Goal: Task Accomplishment & Management: Manage account settings

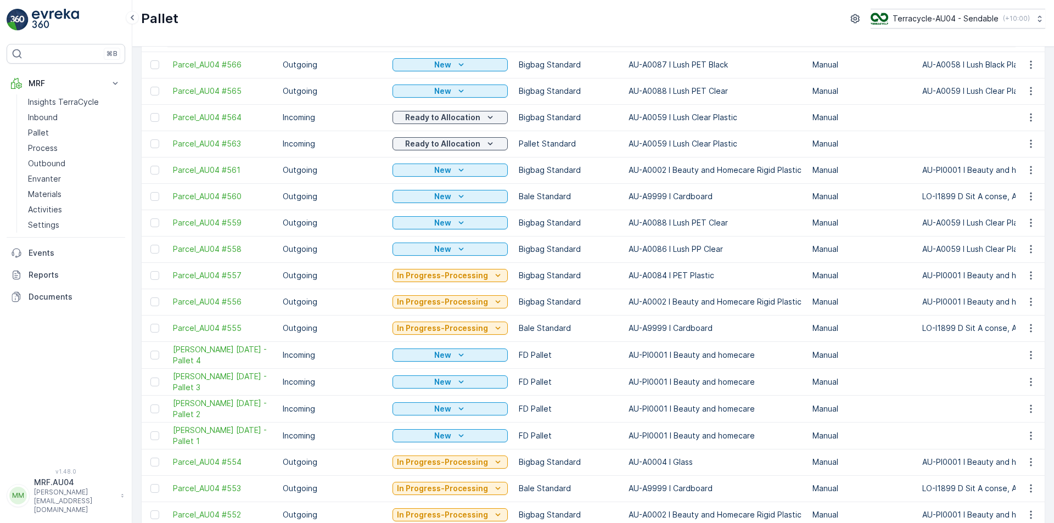
scroll to position [150, 0]
click at [209, 347] on span "[PERSON_NAME] [DATE] - Pallet 4" at bounding box center [222, 355] width 99 height 22
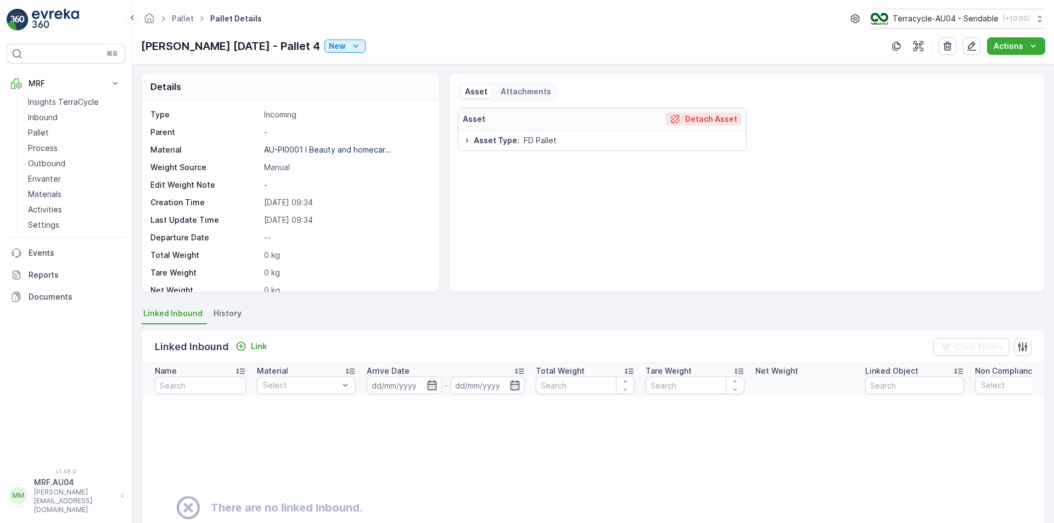
click at [718, 117] on p "Detach Asset" at bounding box center [711, 119] width 52 height 11
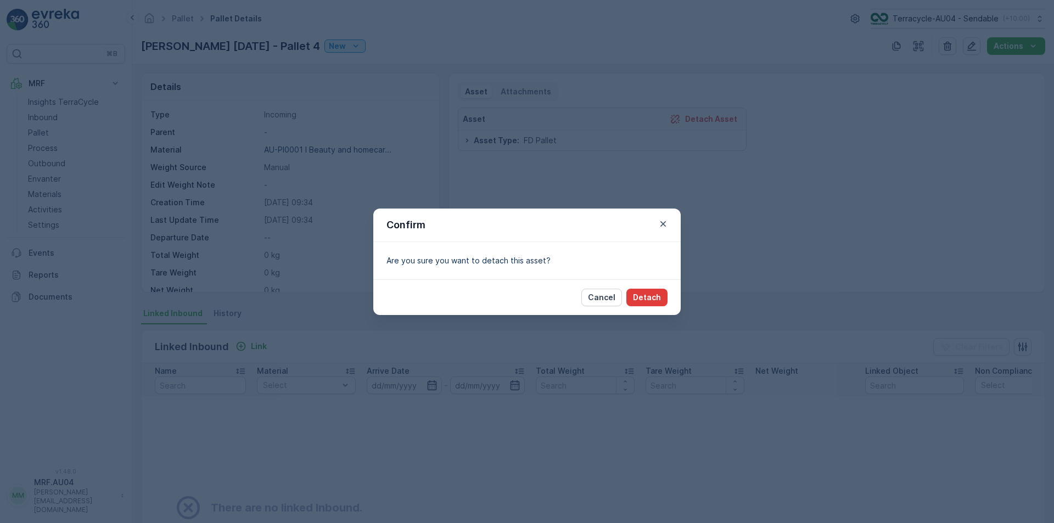
click at [650, 296] on p "Detach" at bounding box center [647, 297] width 28 height 11
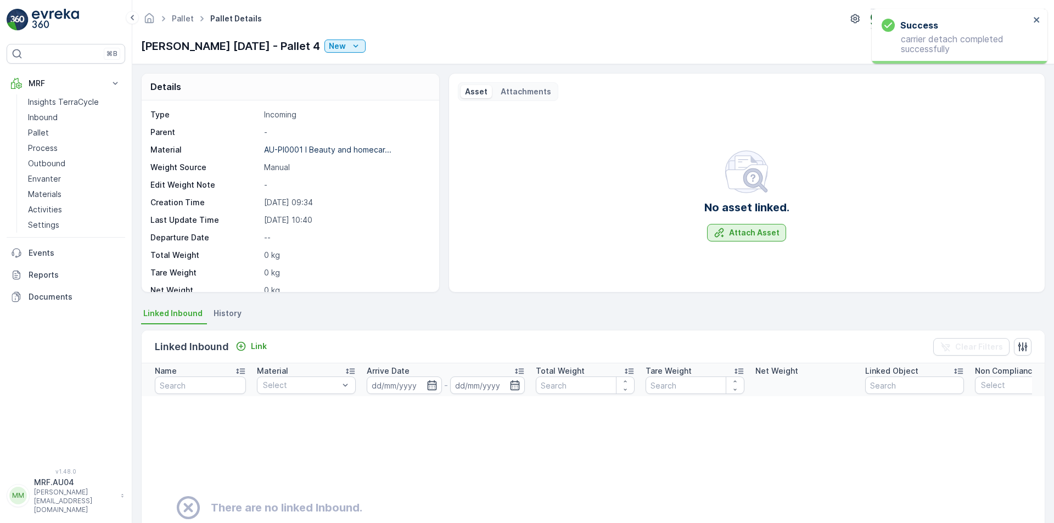
click at [725, 234] on div "Attach Asset" at bounding box center [747, 232] width 66 height 11
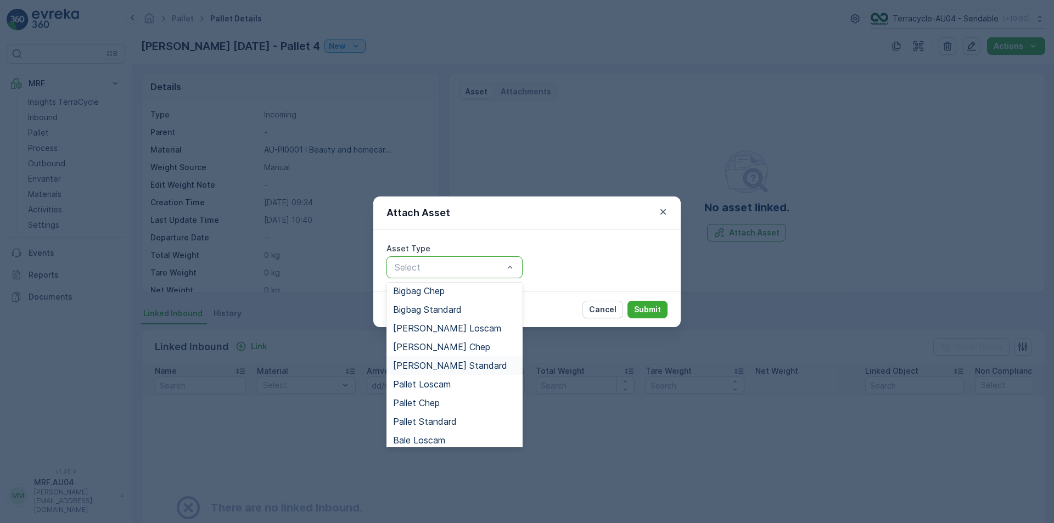
scroll to position [41, 0]
click at [452, 418] on span "Pallet Standard" at bounding box center [425, 421] width 64 height 10
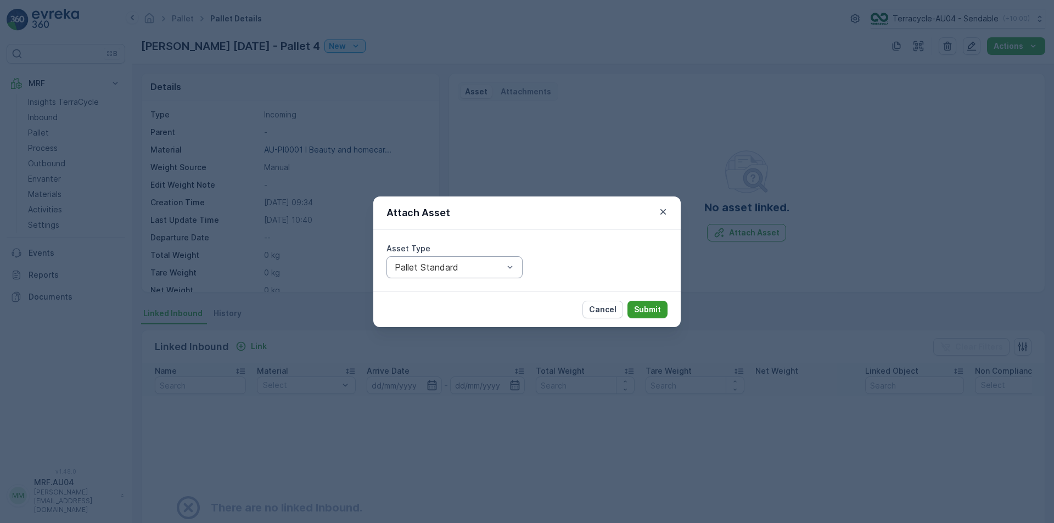
click at [660, 302] on button "Submit" at bounding box center [647, 310] width 40 height 18
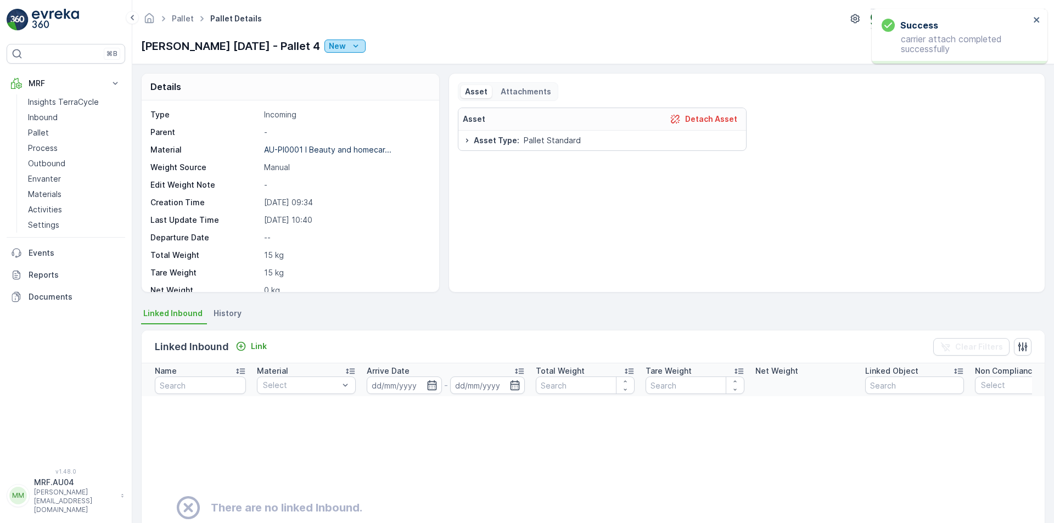
click at [350, 49] on icon "New" at bounding box center [355, 46] width 11 height 11
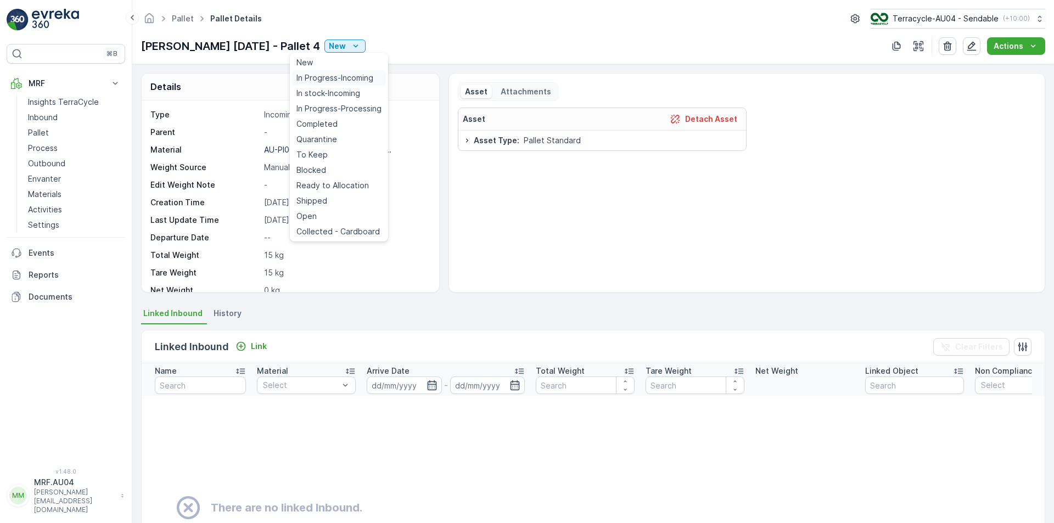
click at [343, 84] on div "In Progress-Incoming" at bounding box center [339, 77] width 94 height 15
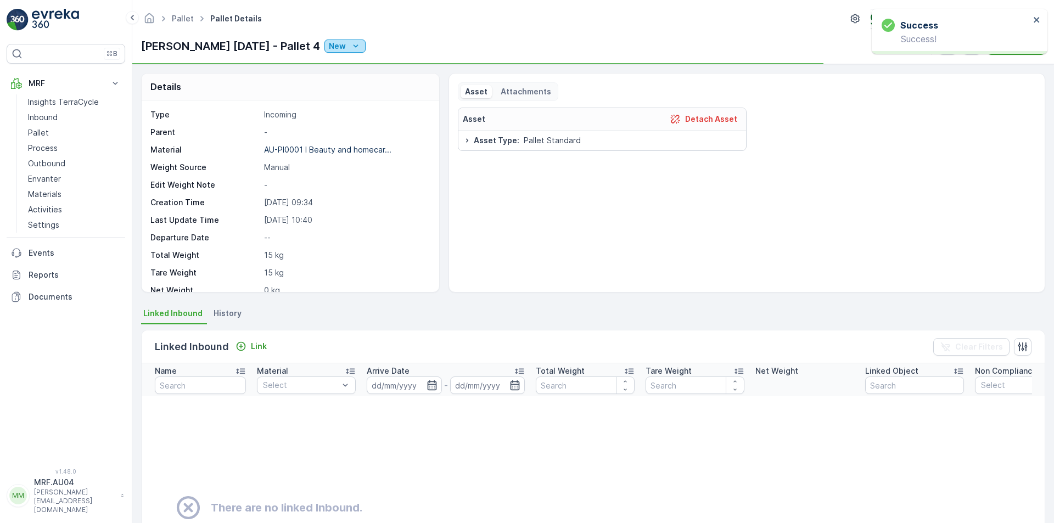
click at [324, 52] on button "New" at bounding box center [344, 46] width 41 height 13
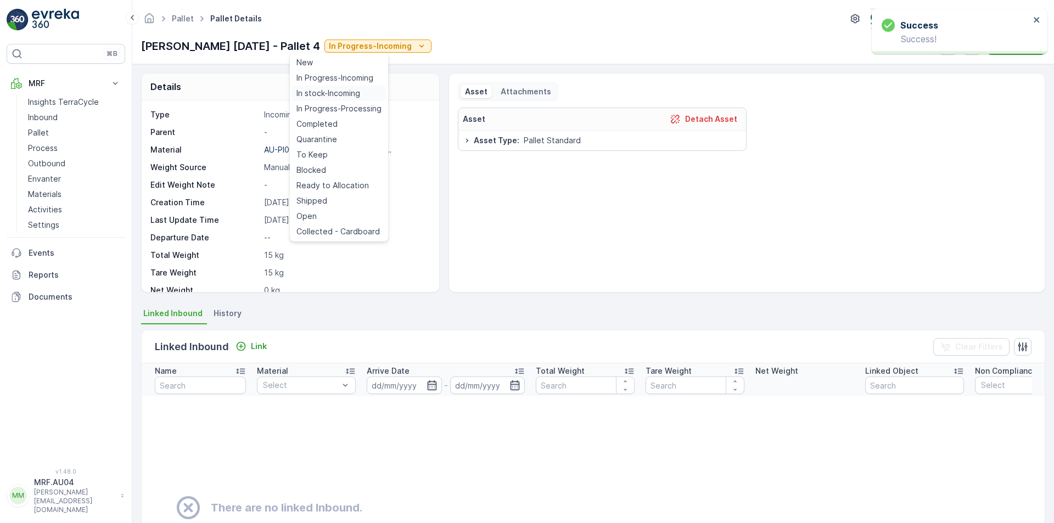
click at [316, 94] on span "In stock-Incoming" at bounding box center [328, 93] width 64 height 11
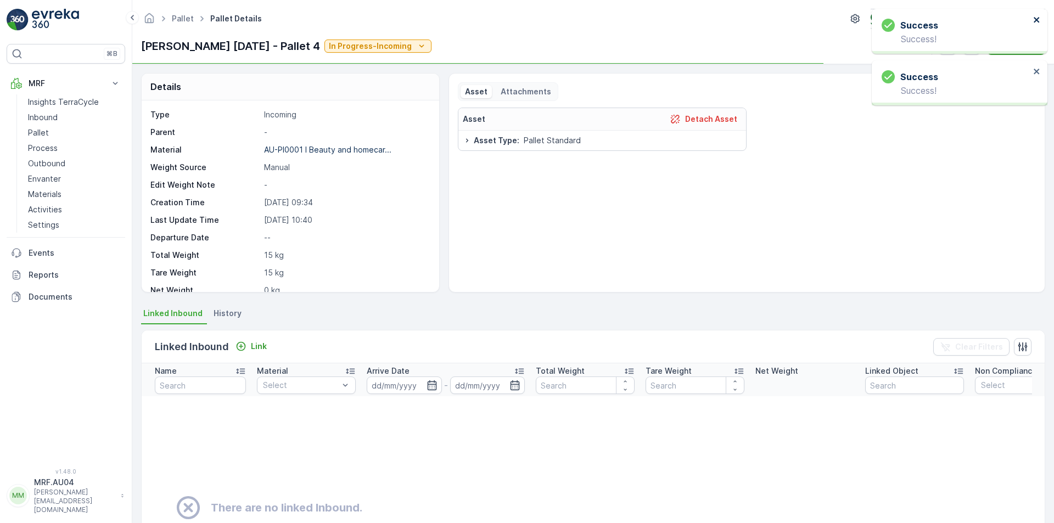
click at [1037, 21] on icon "close" at bounding box center [1037, 19] width 8 height 9
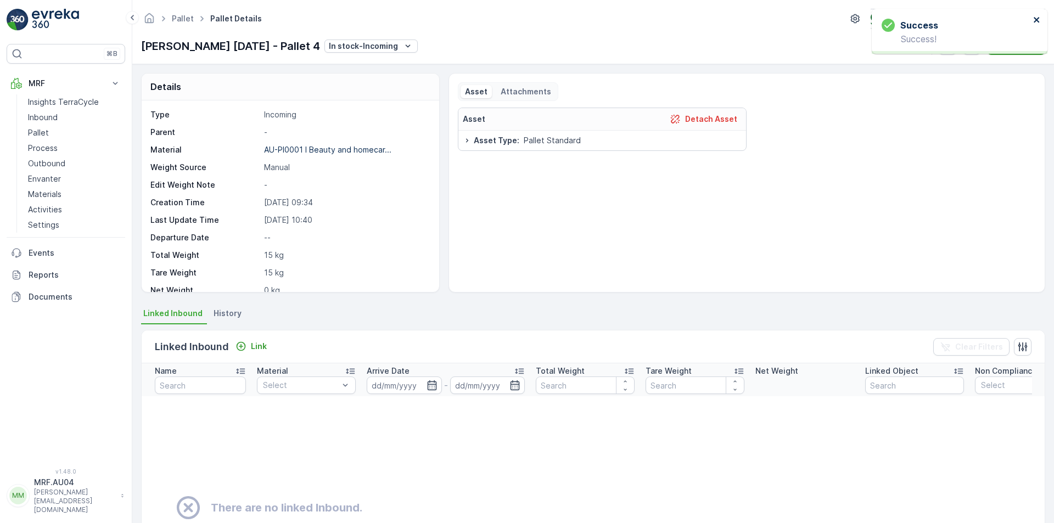
click at [1035, 22] on icon "close" at bounding box center [1037, 19] width 8 height 9
click at [973, 52] on button "button" at bounding box center [972, 46] width 18 height 18
click at [1023, 48] on div "Actions" at bounding box center [1016, 46] width 45 height 11
click at [1007, 75] on ul "Update Weight" at bounding box center [1020, 67] width 69 height 20
click at [1009, 70] on span "Update Weight" at bounding box center [1021, 66] width 56 height 11
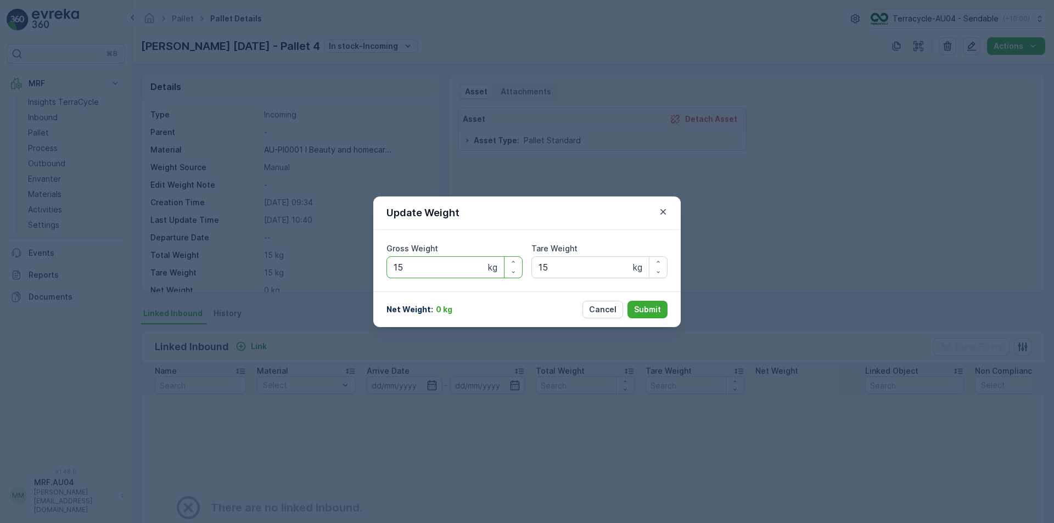
drag, startPoint x: 446, startPoint y: 273, endPoint x: 272, endPoint y: 234, distance: 178.3
click at [272, 234] on div "Update Weight Gross Weight 15 kg Tare Weight 15 kg Net Weight : 0 kg Cancel Sub…" at bounding box center [527, 261] width 1054 height 523
type Weight "227"
click at [634, 313] on button "Submit" at bounding box center [647, 310] width 40 height 18
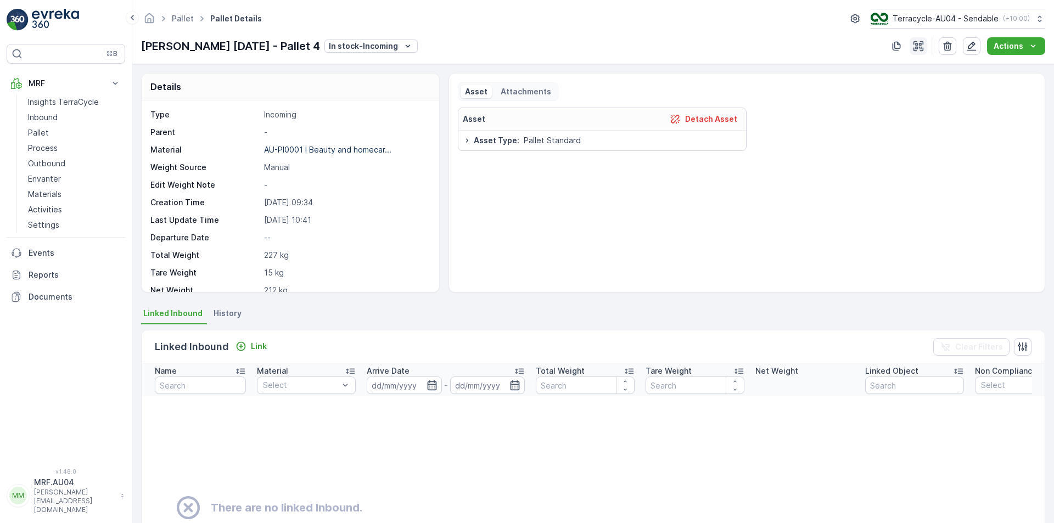
click at [914, 41] on icon "button" at bounding box center [918, 46] width 11 height 11
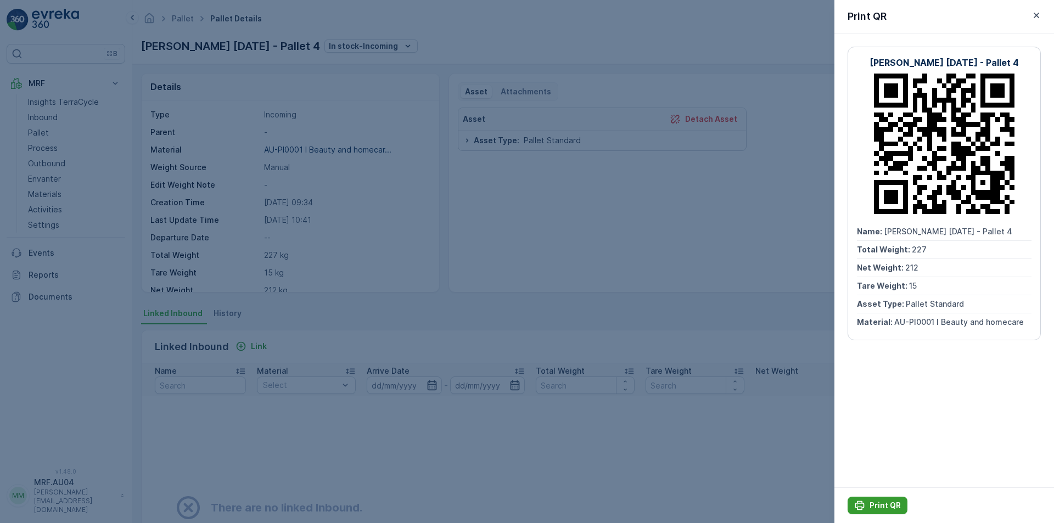
click at [878, 502] on p "Print QR" at bounding box center [884, 505] width 31 height 11
click at [1041, 12] on icon "button" at bounding box center [1036, 15] width 11 height 11
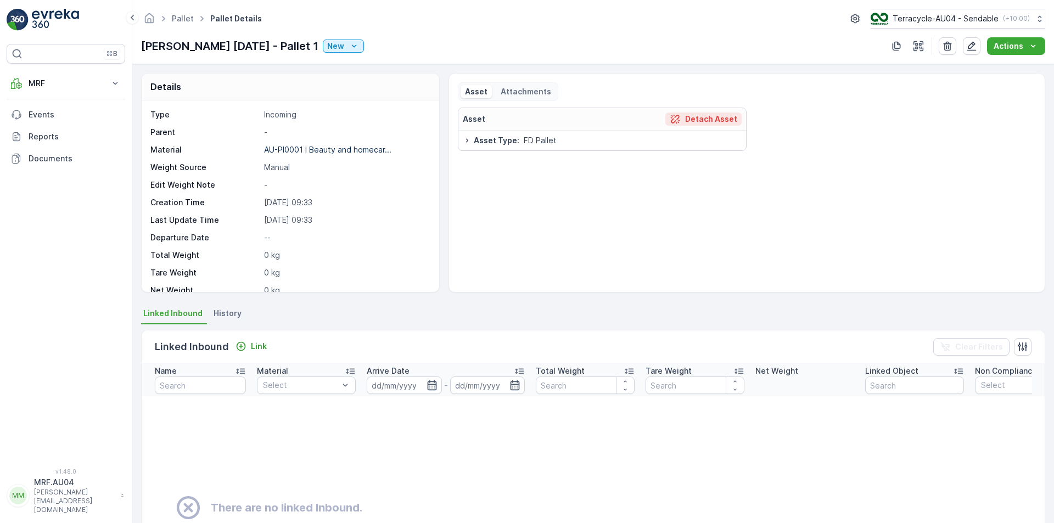
click at [711, 117] on p "Detach Asset" at bounding box center [711, 119] width 52 height 11
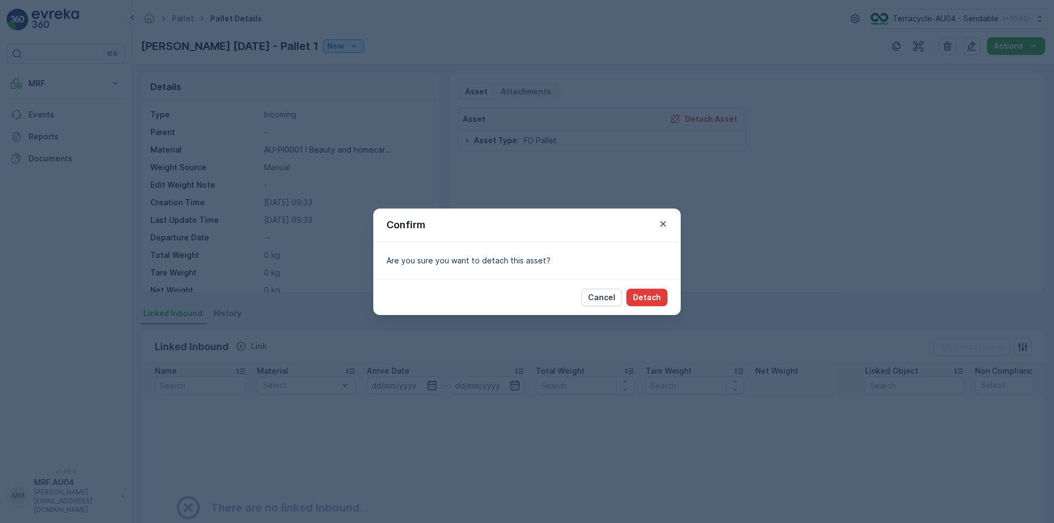
click at [654, 293] on p "Detach" at bounding box center [647, 297] width 28 height 11
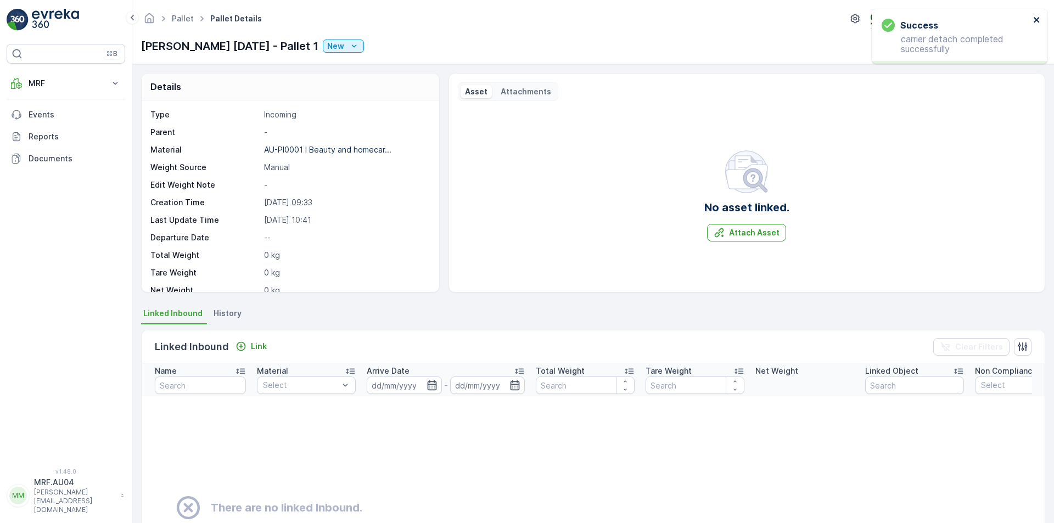
click at [1037, 20] on icon "close" at bounding box center [1036, 19] width 5 height 5
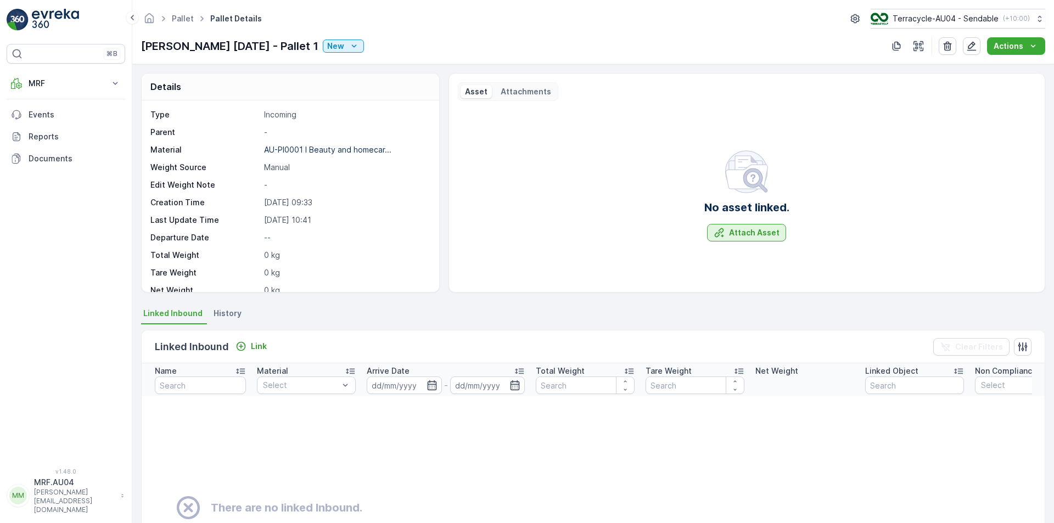
click at [761, 234] on p "Attach Asset" at bounding box center [754, 232] width 50 height 11
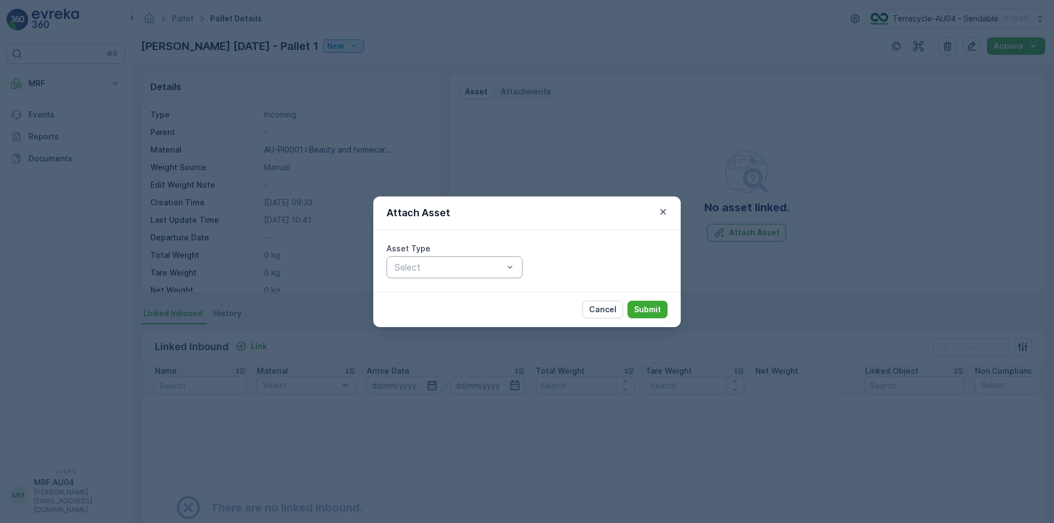
click at [464, 271] on div at bounding box center [449, 267] width 111 height 10
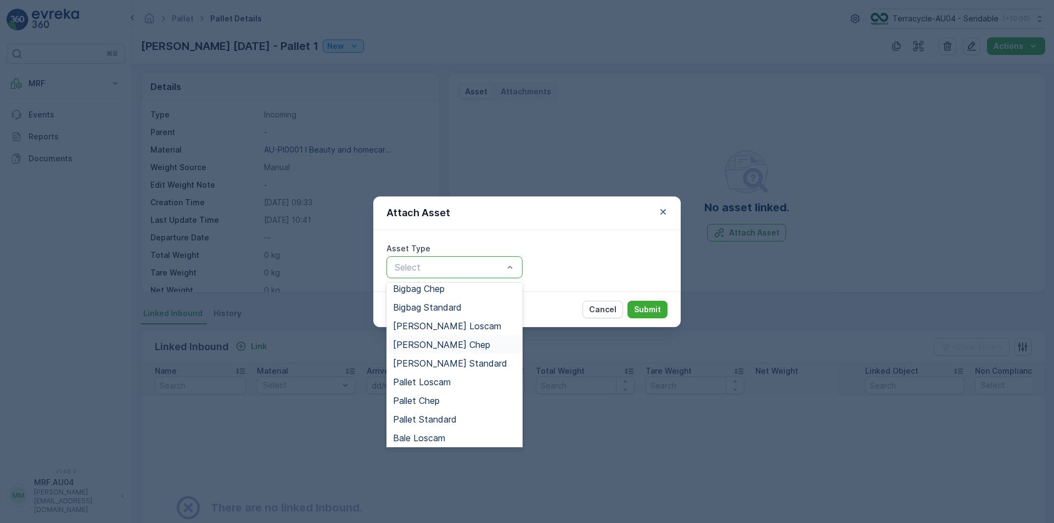
scroll to position [43, 0]
click at [451, 412] on div "Pallet Standard" at bounding box center [454, 418] width 136 height 19
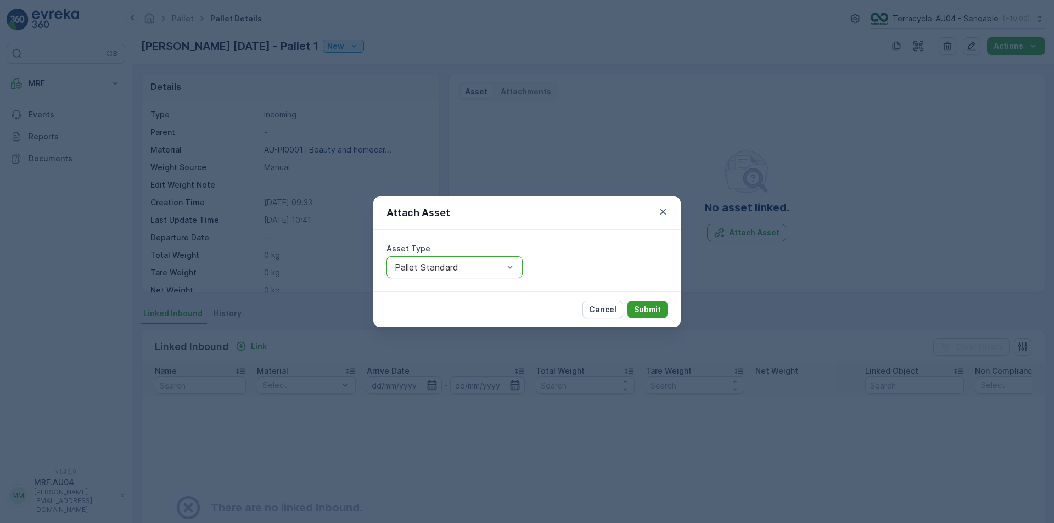
click at [658, 301] on button "Submit" at bounding box center [647, 310] width 40 height 18
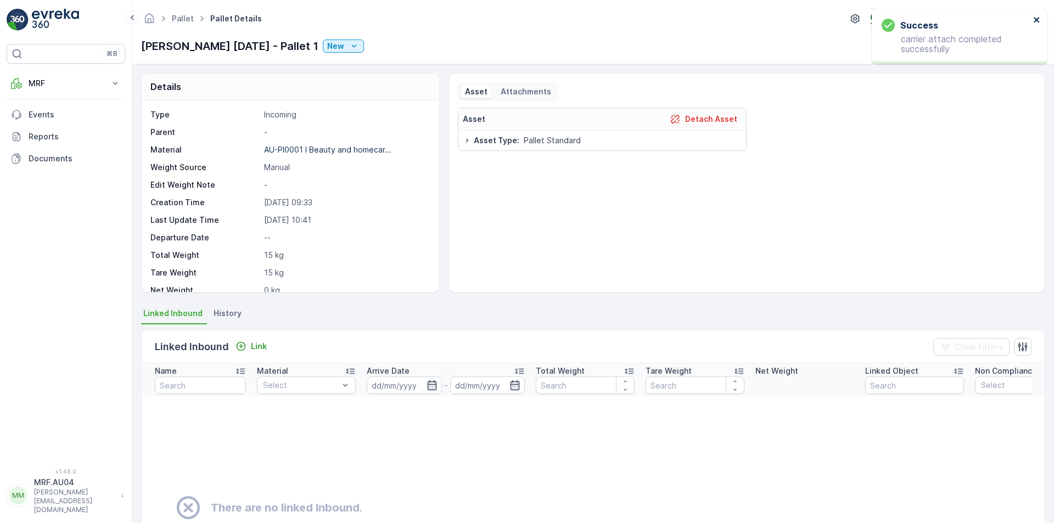
click at [1040, 18] on icon "close" at bounding box center [1037, 19] width 8 height 9
click at [972, 50] on icon "button" at bounding box center [971, 46] width 9 height 9
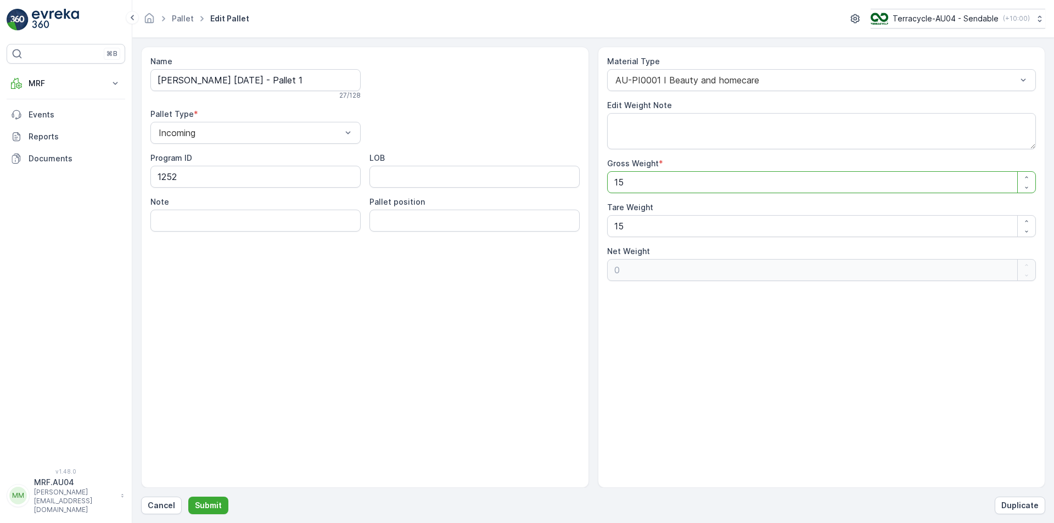
drag, startPoint x: 699, startPoint y: 182, endPoint x: 467, endPoint y: 132, distance: 236.8
click at [467, 132] on div "Name FD Mecca 13.8.25 - Pallet 1 27 / 128 Pallet Type * Incoming Program ID 125…" at bounding box center [593, 267] width 904 height 441
type Weight "2"
type Weight "-13"
type Weight "26"
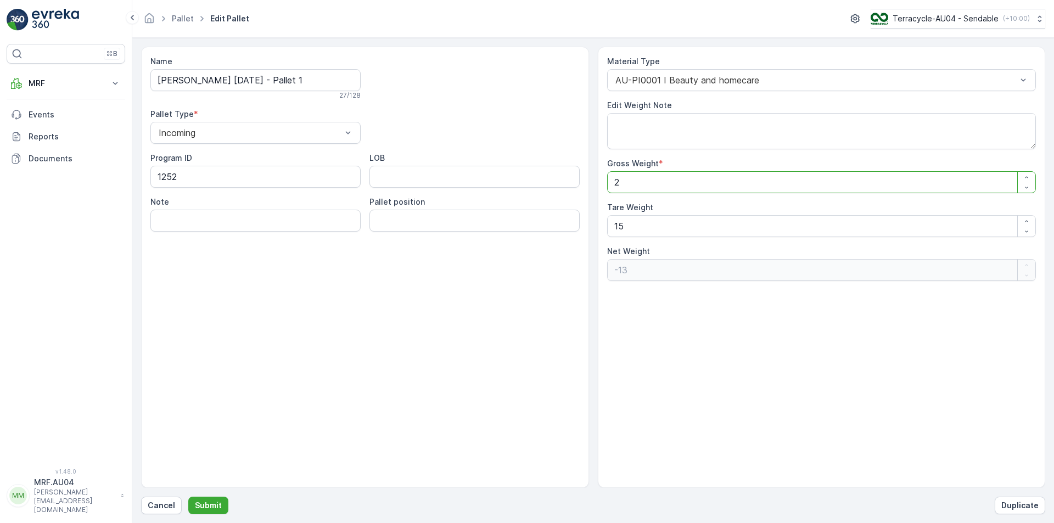
type Weight "11"
type Weight "260"
type Weight "245"
type Weight "260"
click at [205, 505] on p "Submit" at bounding box center [208, 505] width 27 height 11
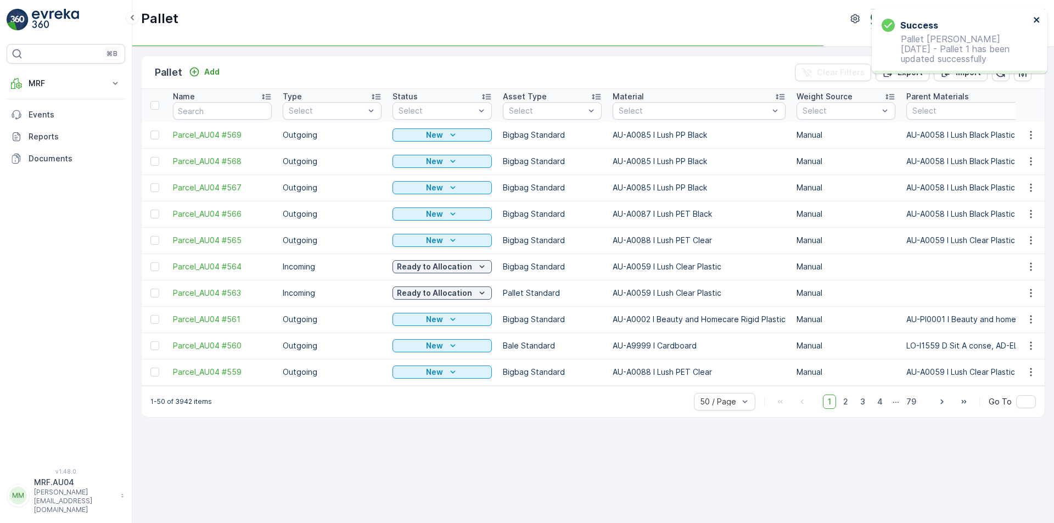
click at [1037, 23] on icon "close" at bounding box center [1037, 19] width 8 height 9
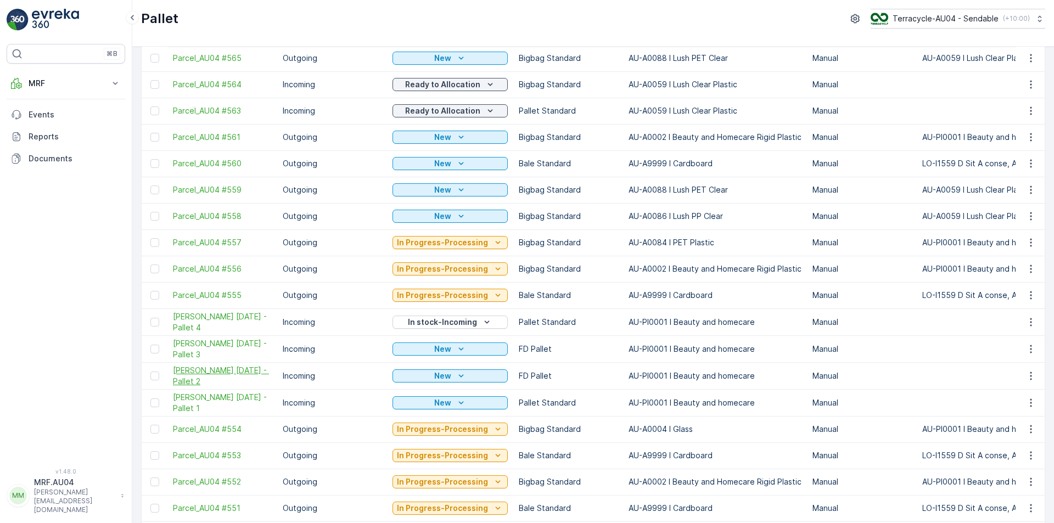
scroll to position [183, 0]
click at [232, 398] on span "[PERSON_NAME] [DATE] - Pallet 1" at bounding box center [222, 402] width 99 height 22
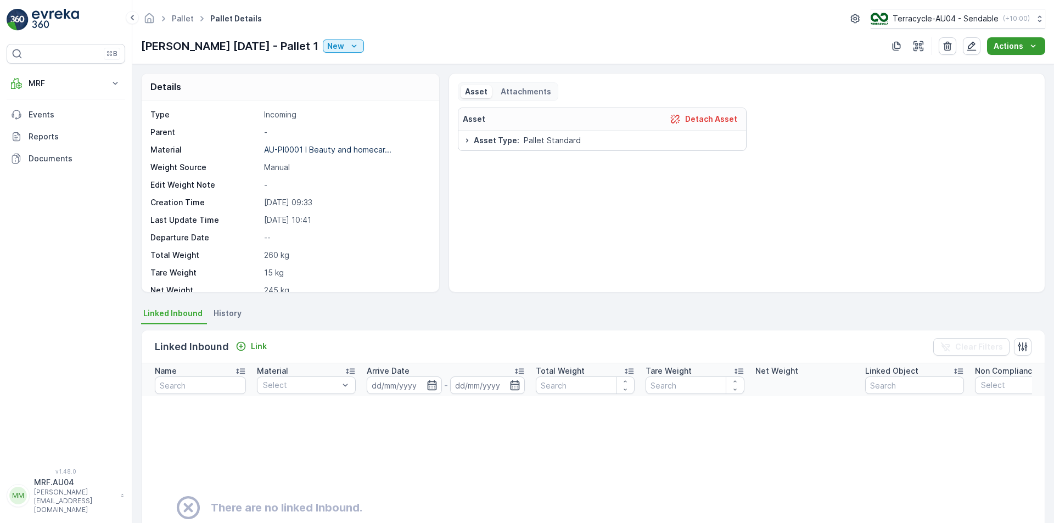
click at [1023, 50] on p "Actions" at bounding box center [1009, 46] width 30 height 11
click at [1009, 66] on span "Update Weight" at bounding box center [1021, 66] width 56 height 11
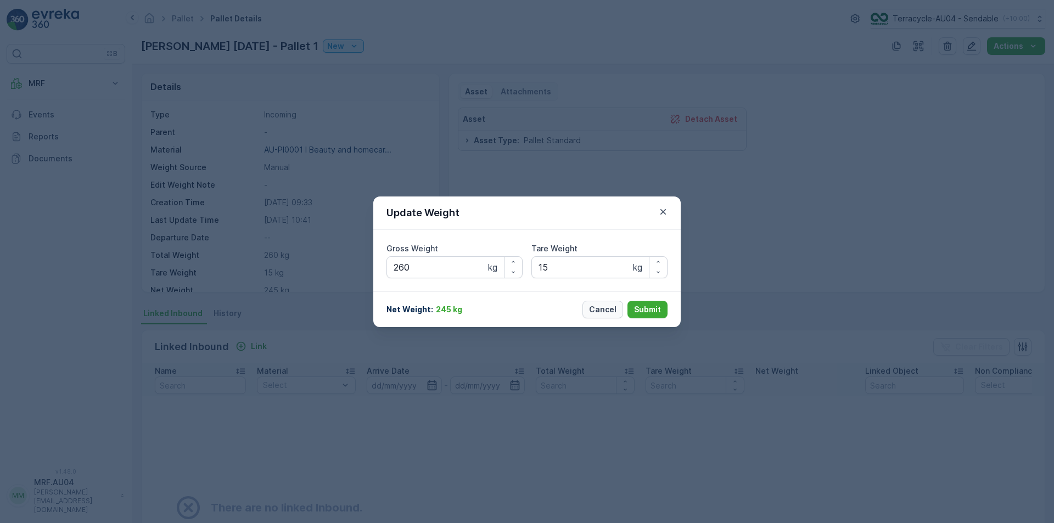
click at [616, 311] on p "Cancel" at bounding box center [602, 309] width 27 height 11
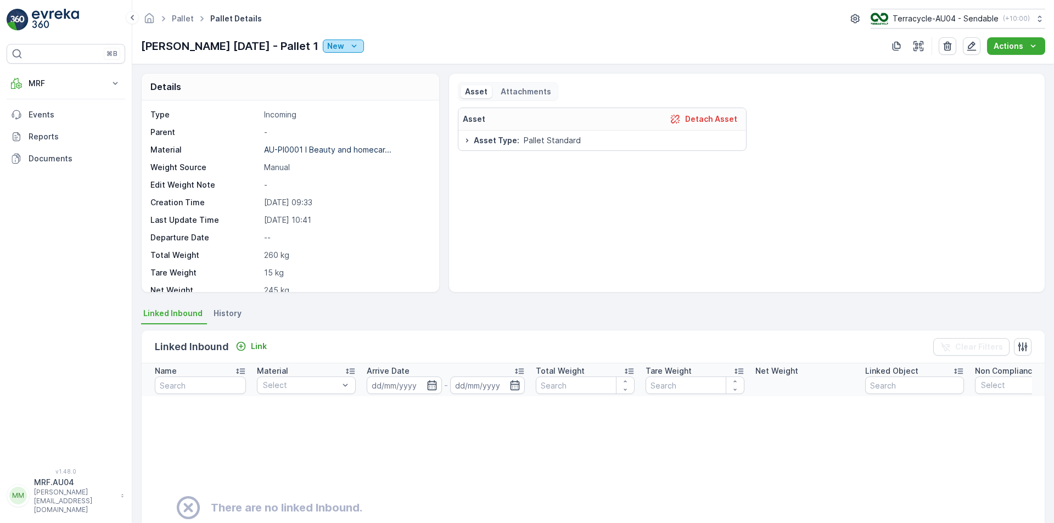
click at [327, 44] on p "New" at bounding box center [335, 46] width 17 height 11
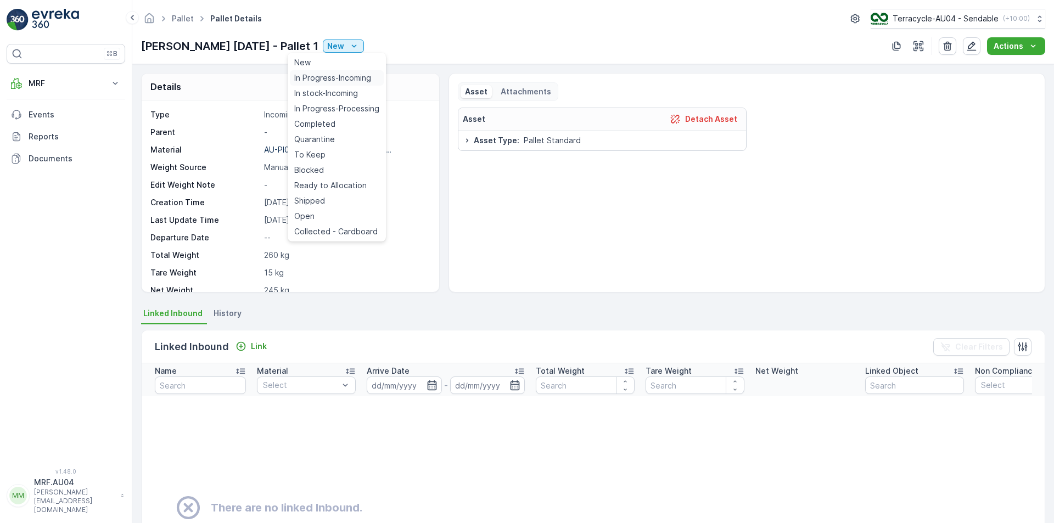
click at [323, 77] on span "In Progress-Incoming" at bounding box center [332, 77] width 77 height 11
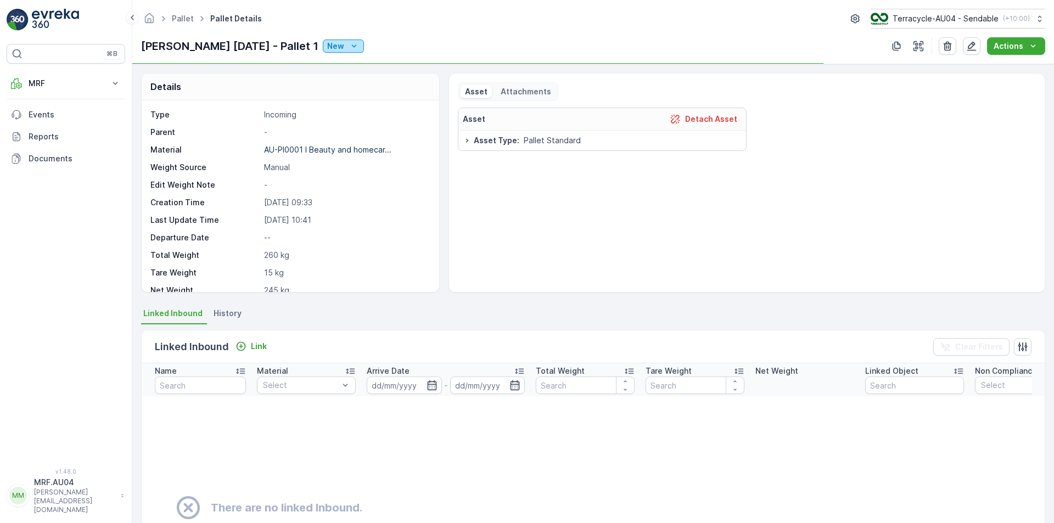
click at [352, 45] on icon "New" at bounding box center [354, 45] width 5 height 3
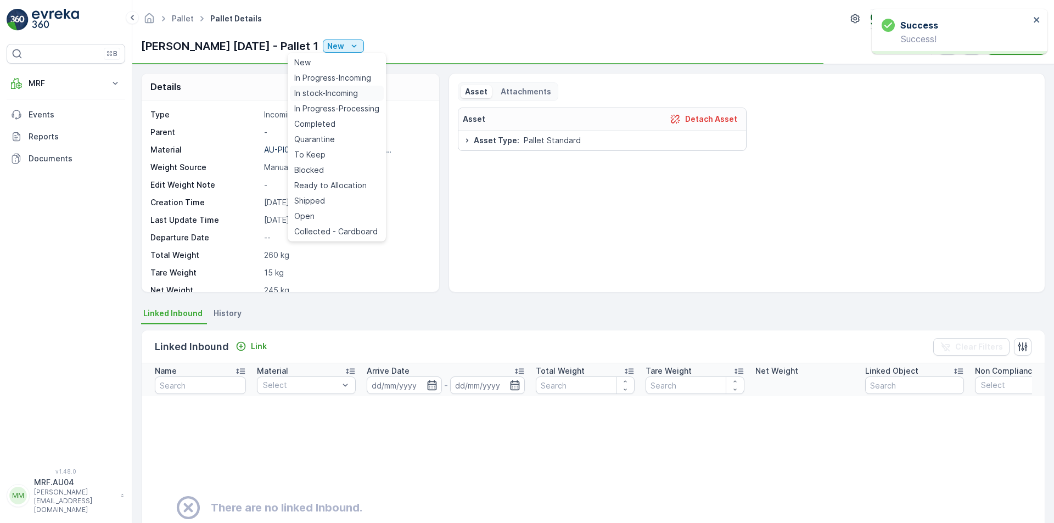
click at [331, 90] on span "In stock-Incoming" at bounding box center [326, 93] width 64 height 11
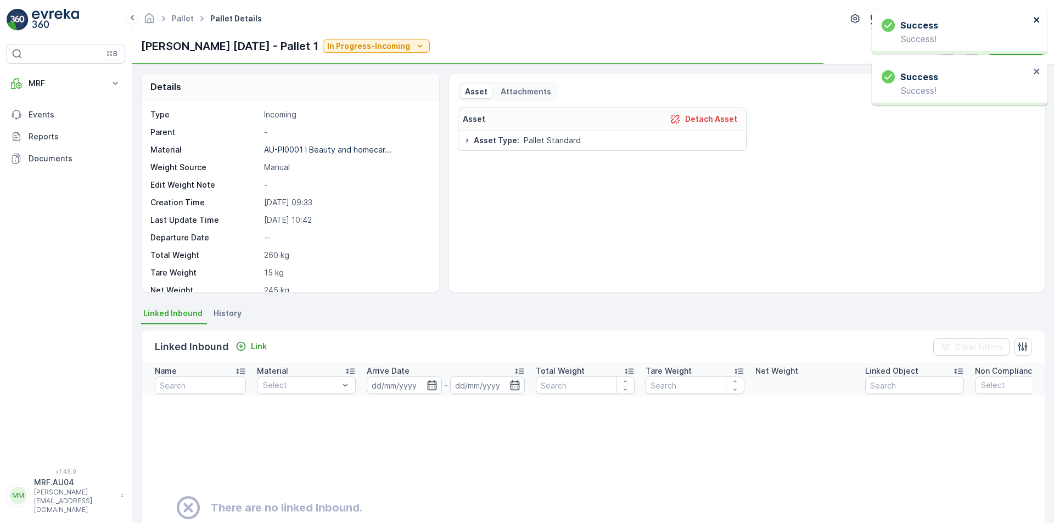
click at [1036, 21] on icon "close" at bounding box center [1036, 19] width 5 height 5
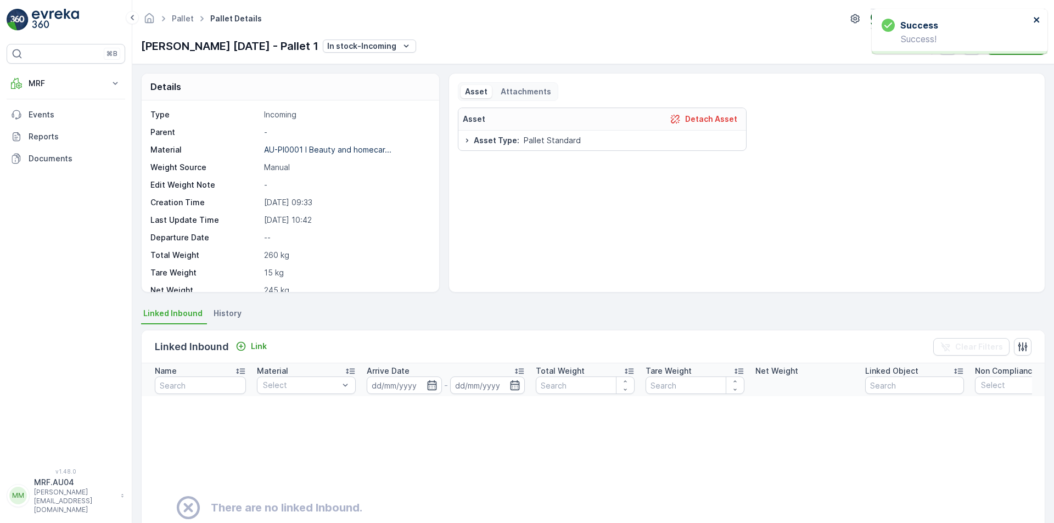
click at [1037, 18] on icon "close" at bounding box center [1036, 19] width 5 height 5
click at [924, 48] on icon "button" at bounding box center [918, 46] width 11 height 11
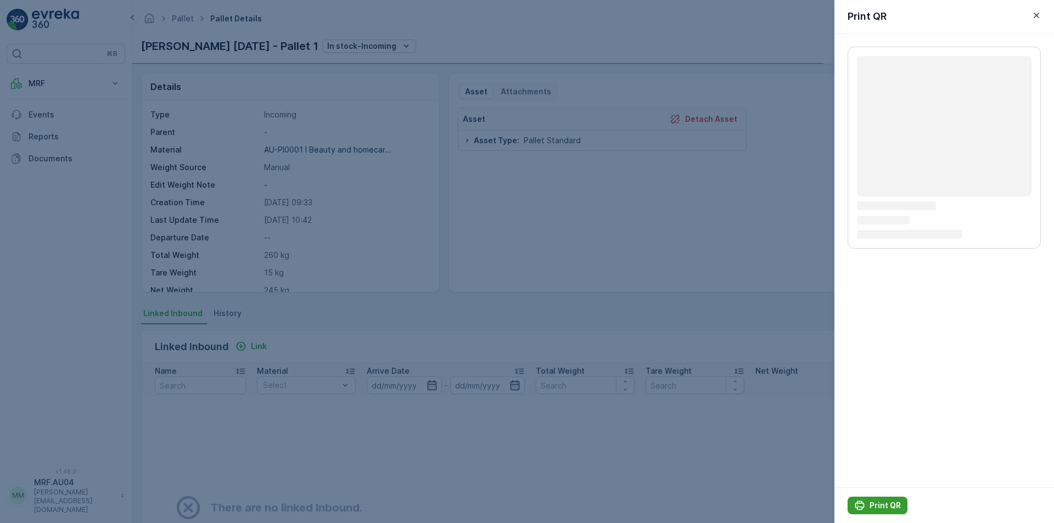
click at [868, 506] on div "Print QR" at bounding box center [877, 505] width 47 height 11
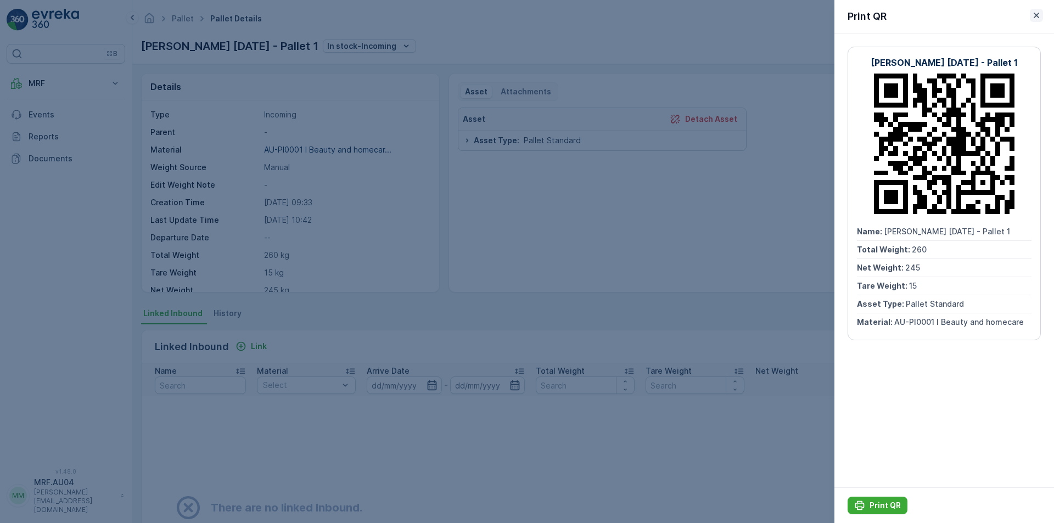
click at [1035, 20] on icon "button" at bounding box center [1036, 15] width 11 height 11
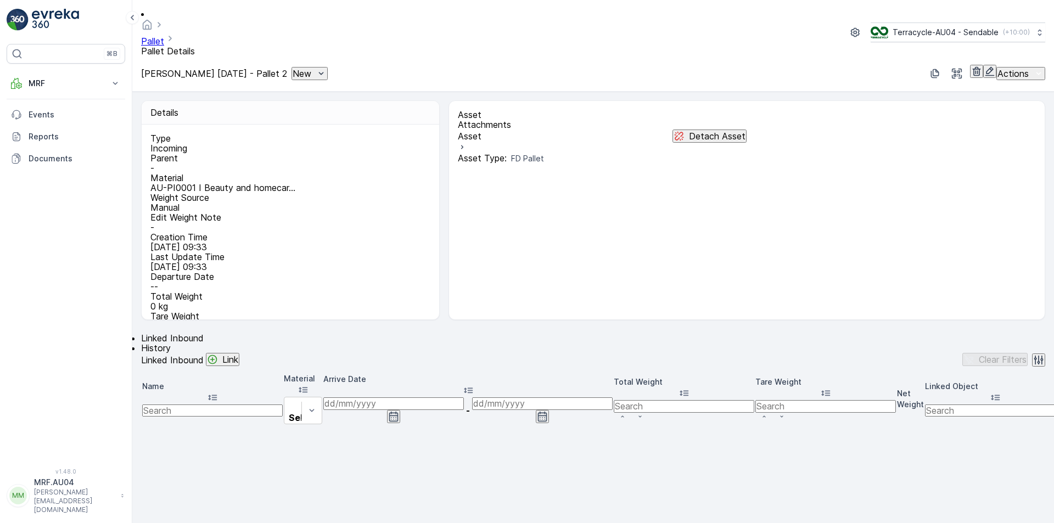
click at [306, 69] on p "New" at bounding box center [302, 74] width 19 height 10
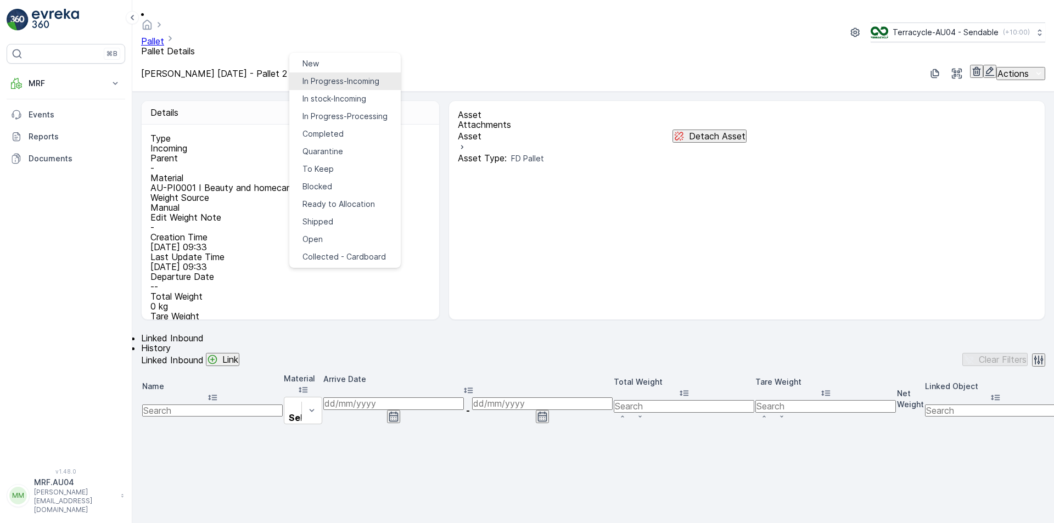
click at [325, 76] on span "In Progress-Incoming" at bounding box center [340, 81] width 77 height 11
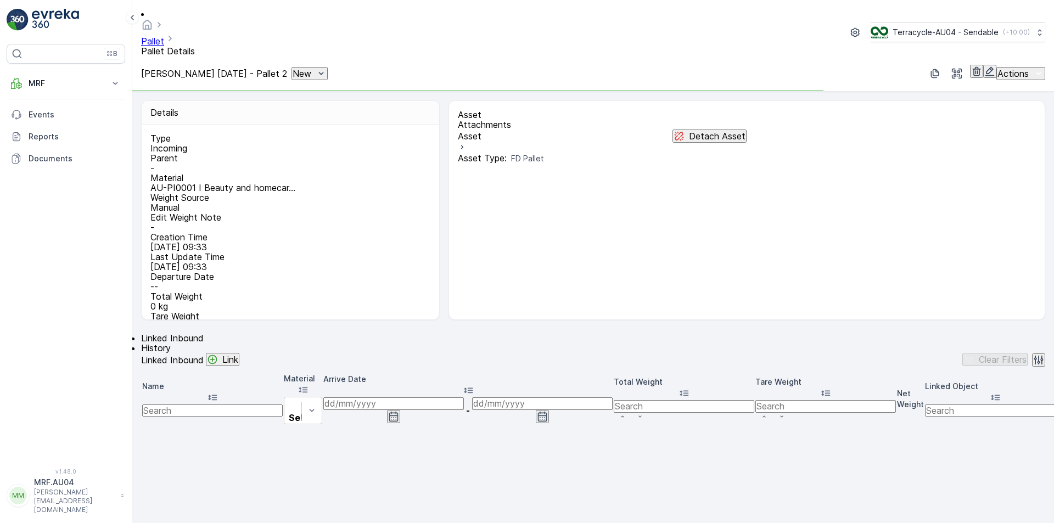
click at [317, 67] on button "New" at bounding box center [309, 73] width 36 height 13
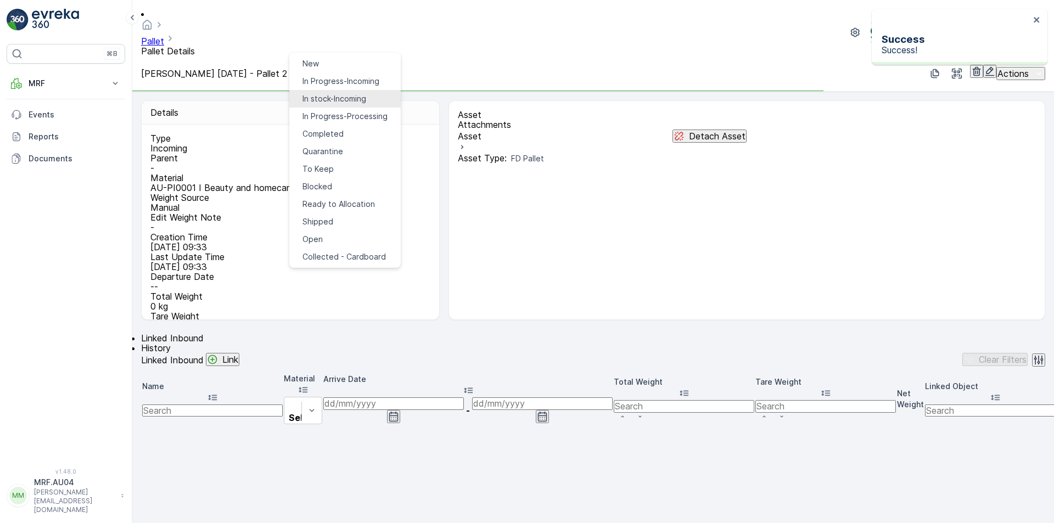
click at [327, 85] on div "In Progress-Incoming" at bounding box center [340, 81] width 77 height 11
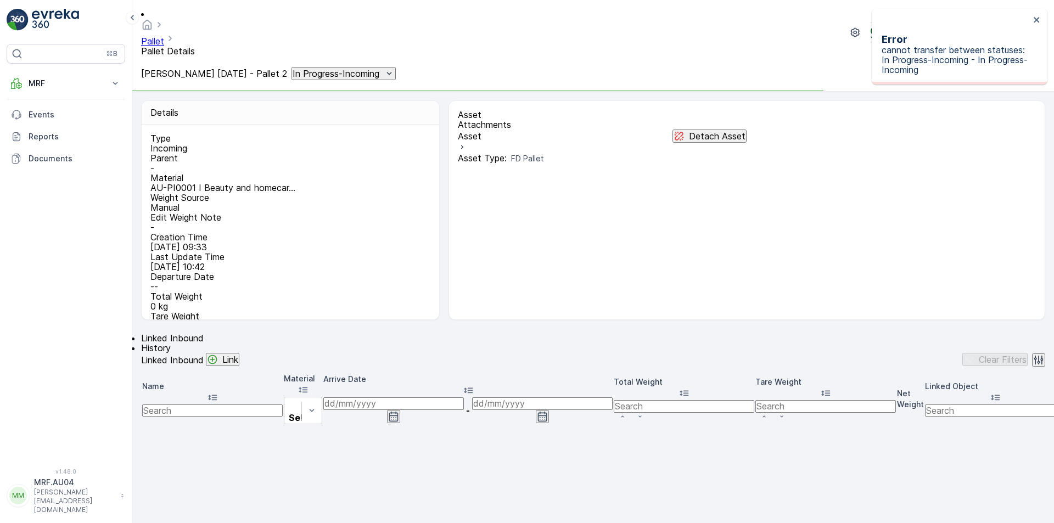
click at [319, 69] on p "In Progress-Incoming" at bounding box center [336, 74] width 87 height 10
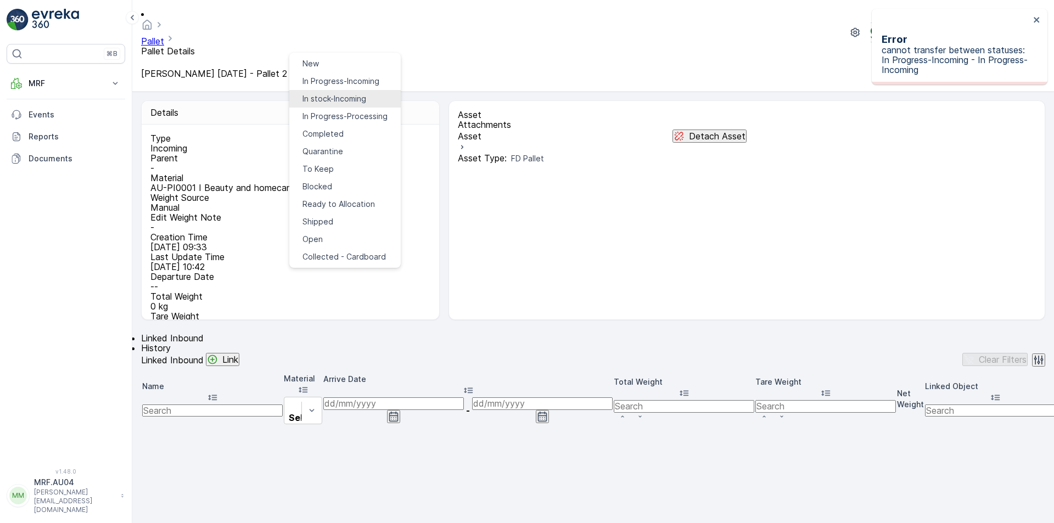
click at [343, 93] on span "In stock-Incoming" at bounding box center [334, 98] width 64 height 11
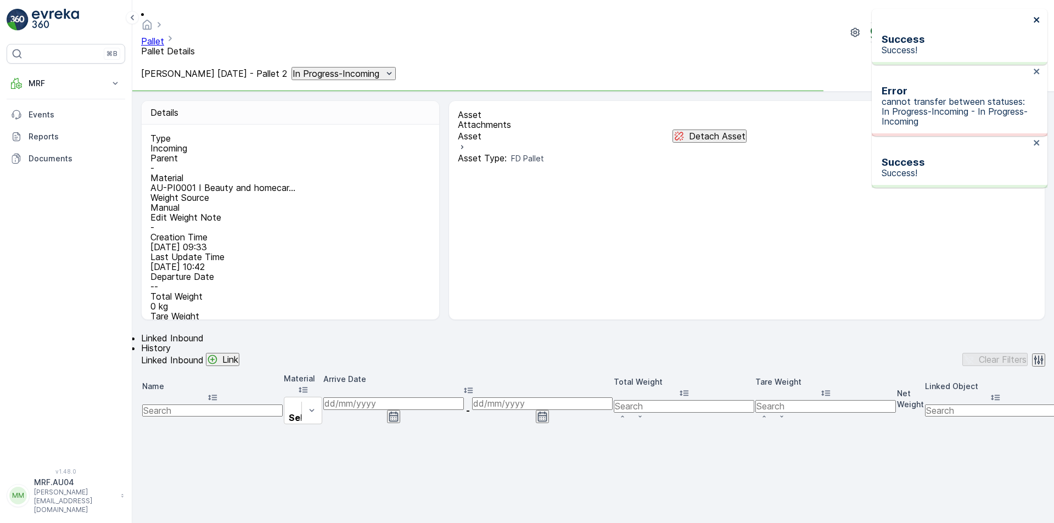
click at [1036, 17] on icon "close" at bounding box center [1037, 19] width 8 height 9
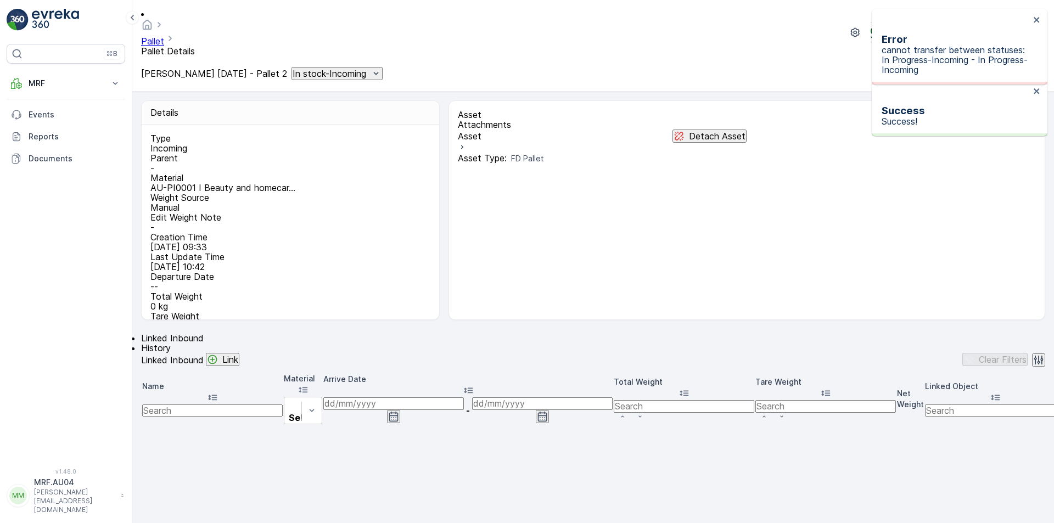
click at [1032, 20] on div "Error cannot transfer between statuses: In Progress-Incoming - In Progress-Inco…" at bounding box center [955, 46] width 155 height 63
click at [1035, 19] on icon "close" at bounding box center [1036, 19] width 5 height 5
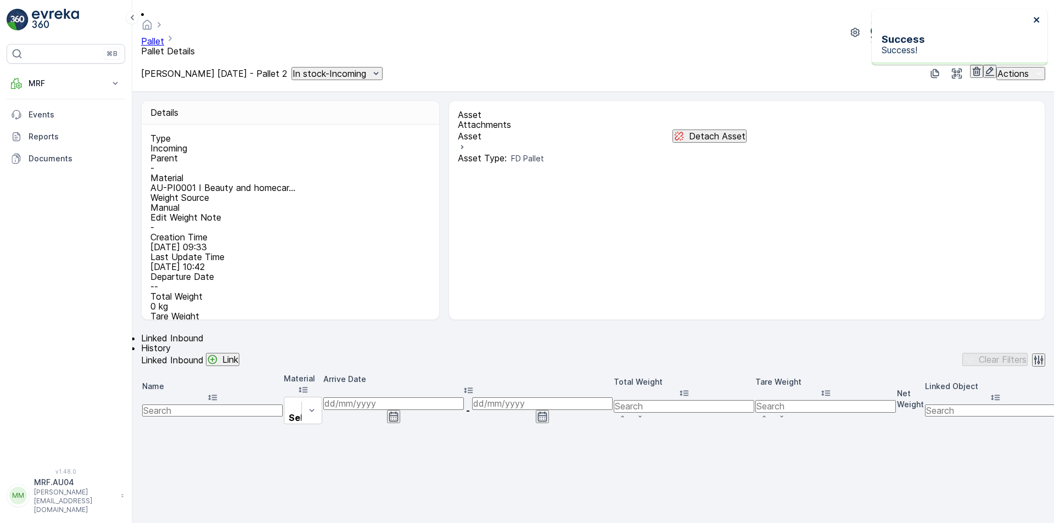
click at [1038, 18] on icon "close" at bounding box center [1036, 19] width 5 height 5
click at [709, 131] on p "Detach Asset" at bounding box center [717, 136] width 57 height 10
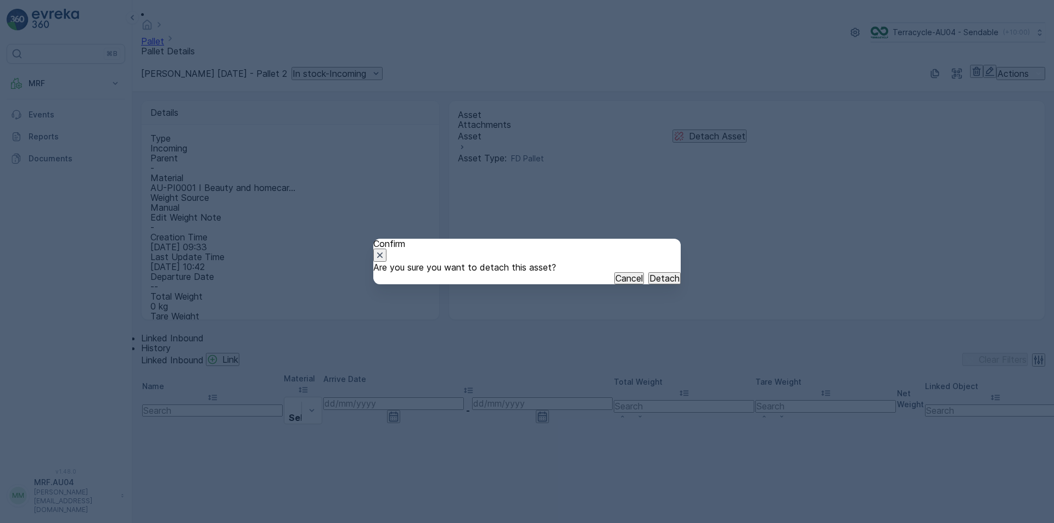
click at [648, 284] on button "Detach" at bounding box center [664, 278] width 32 height 12
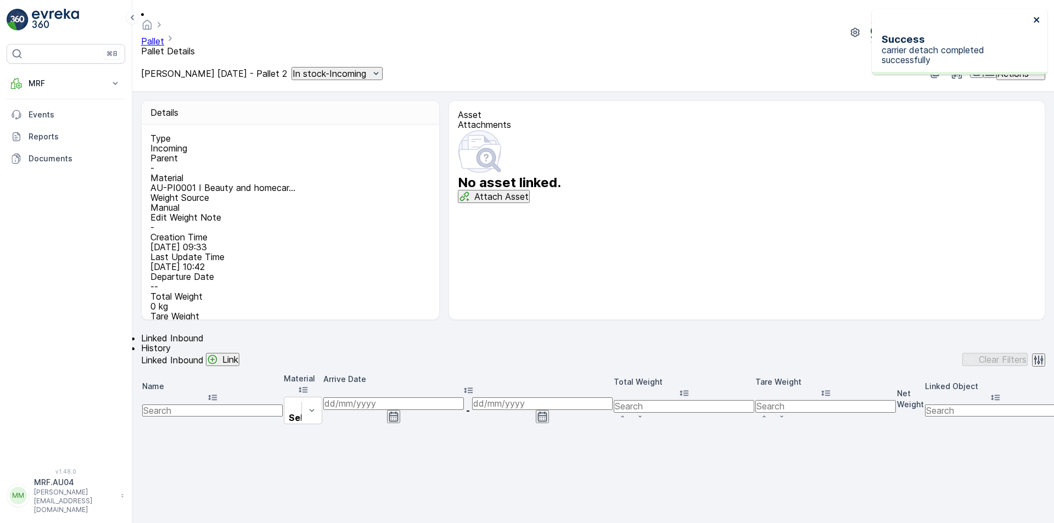
click at [1039, 18] on icon "close" at bounding box center [1037, 19] width 8 height 9
click at [985, 67] on icon "button" at bounding box center [989, 71] width 9 height 9
click at [529, 201] on p "Attach Asset" at bounding box center [501, 197] width 54 height 10
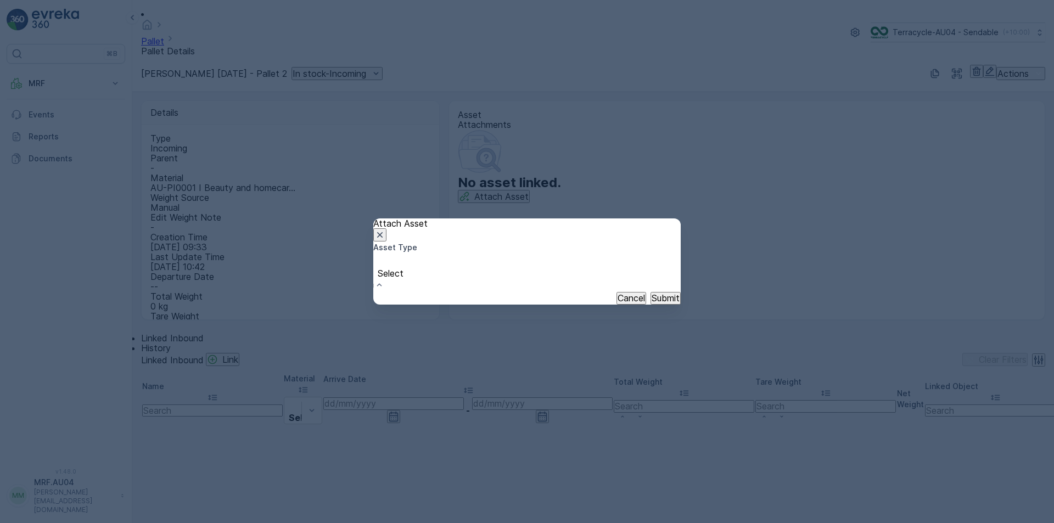
scroll to position [40, 0]
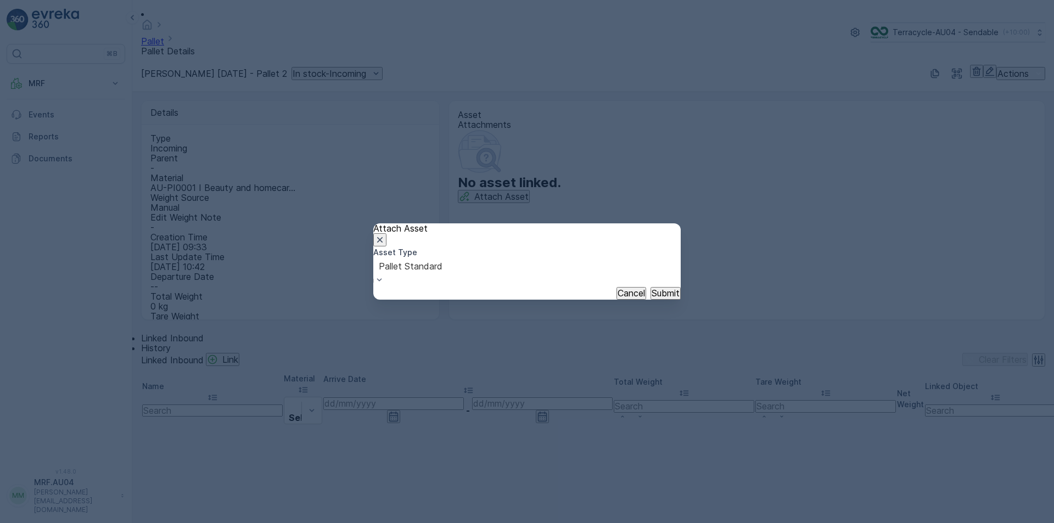
click at [643, 299] on div "Cancel Submit" at bounding box center [526, 293] width 307 height 12
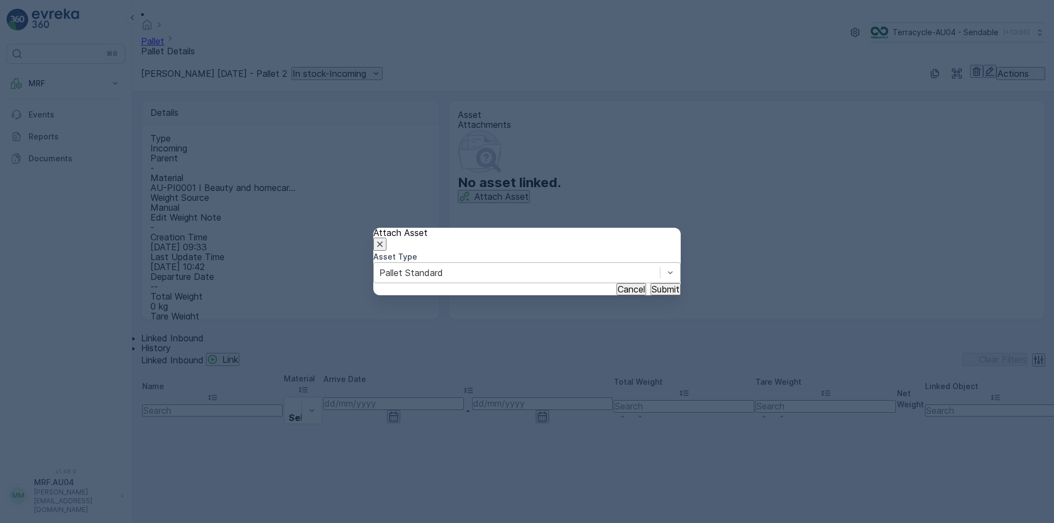
click at [652, 294] on p "Submit" at bounding box center [666, 289] width 28 height 10
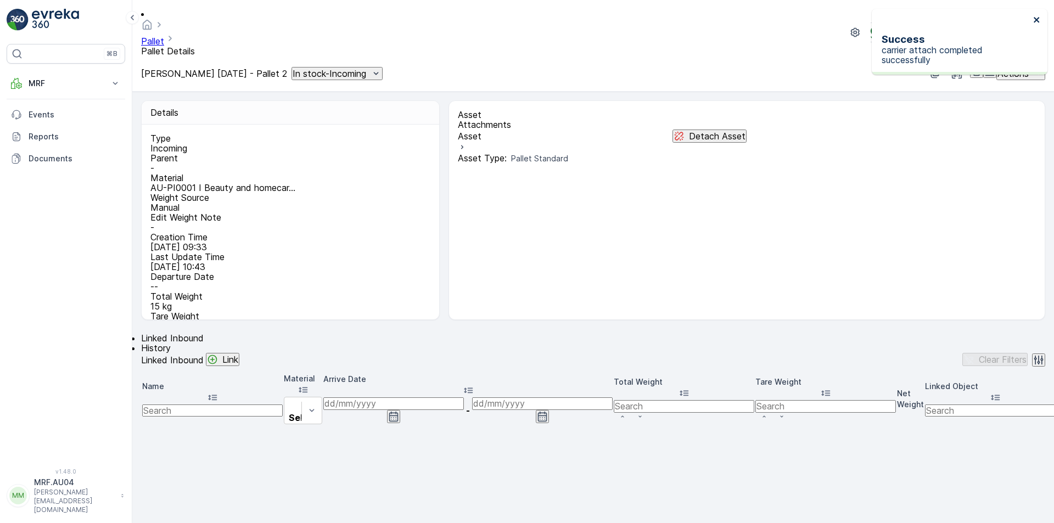
click at [1037, 17] on icon "close" at bounding box center [1037, 19] width 8 height 9
click at [1000, 67] on button "Actions" at bounding box center [1020, 73] width 49 height 13
click at [1006, 63] on span "Update Weight" at bounding box center [1028, 68] width 56 height 11
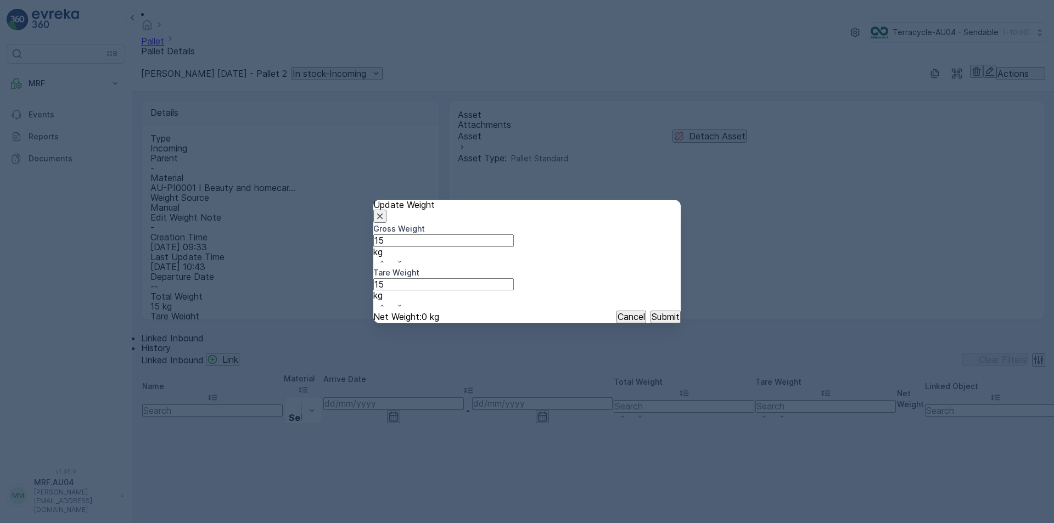
drag, startPoint x: 438, startPoint y: 267, endPoint x: 280, endPoint y: 255, distance: 158.0
click at [280, 255] on div "Update Weight Gross Weight 15 kg Tare Weight 15 kg Net Weight : 0 kg Cancel Sub…" at bounding box center [527, 261] width 1054 height 523
type Weight "241"
click at [653, 311] on button "Submit" at bounding box center [665, 317] width 30 height 12
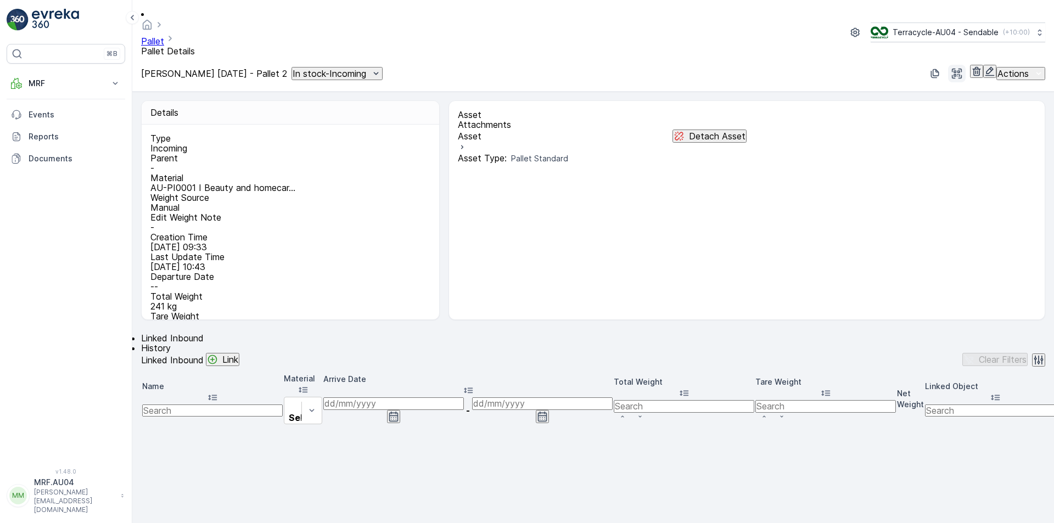
click at [952, 69] on icon "button" at bounding box center [957, 74] width 10 height 10
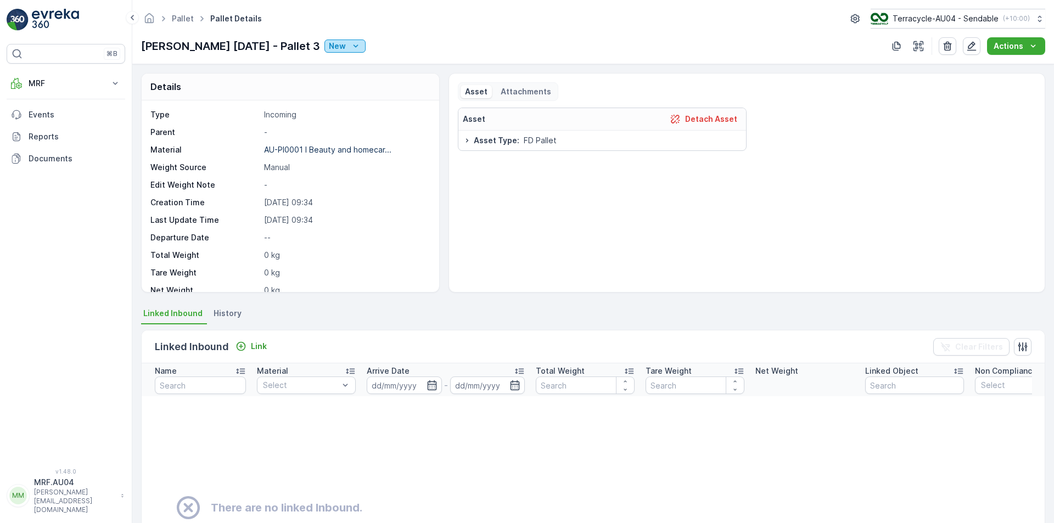
click at [350, 49] on icon "New" at bounding box center [355, 46] width 11 height 11
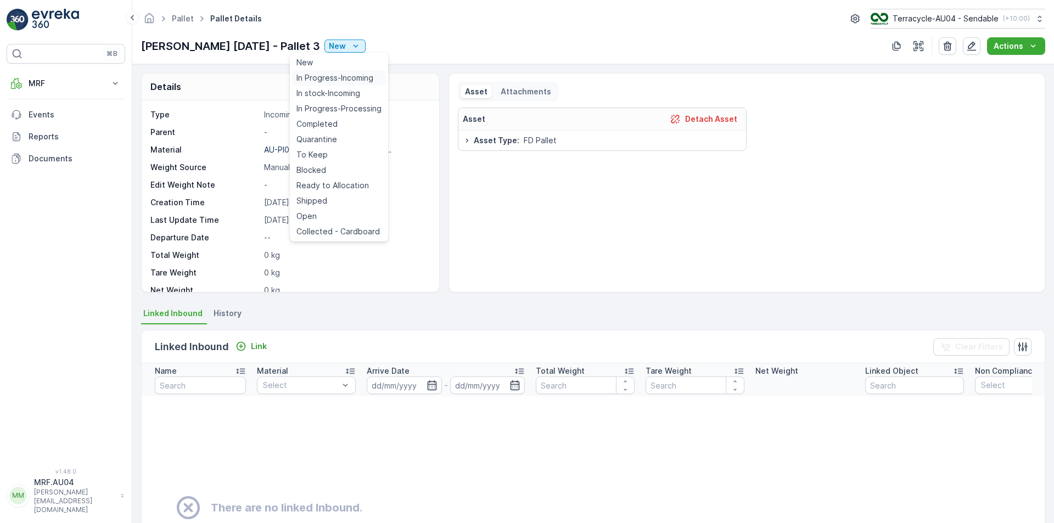
click at [342, 81] on span "In Progress-Incoming" at bounding box center [334, 77] width 77 height 11
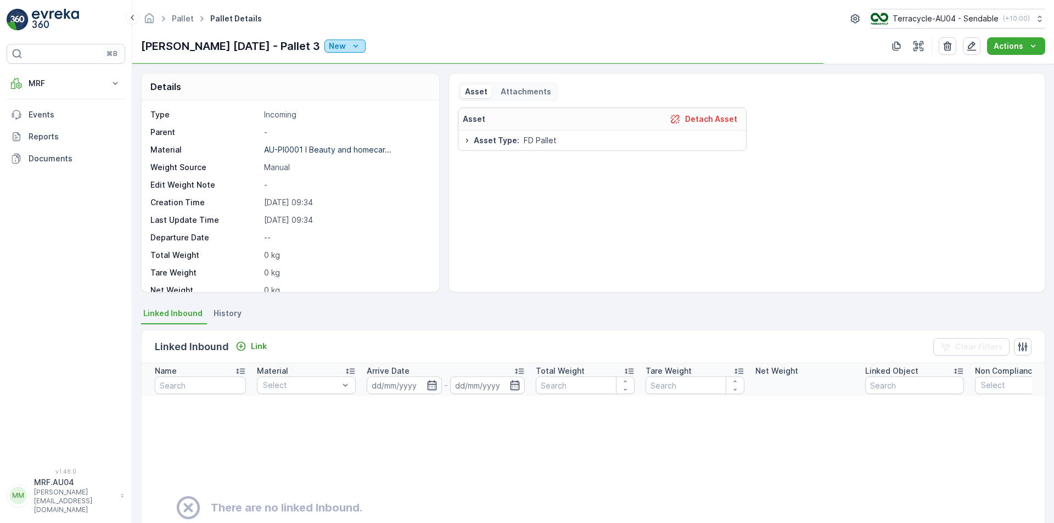
click at [350, 44] on icon "New" at bounding box center [355, 46] width 11 height 11
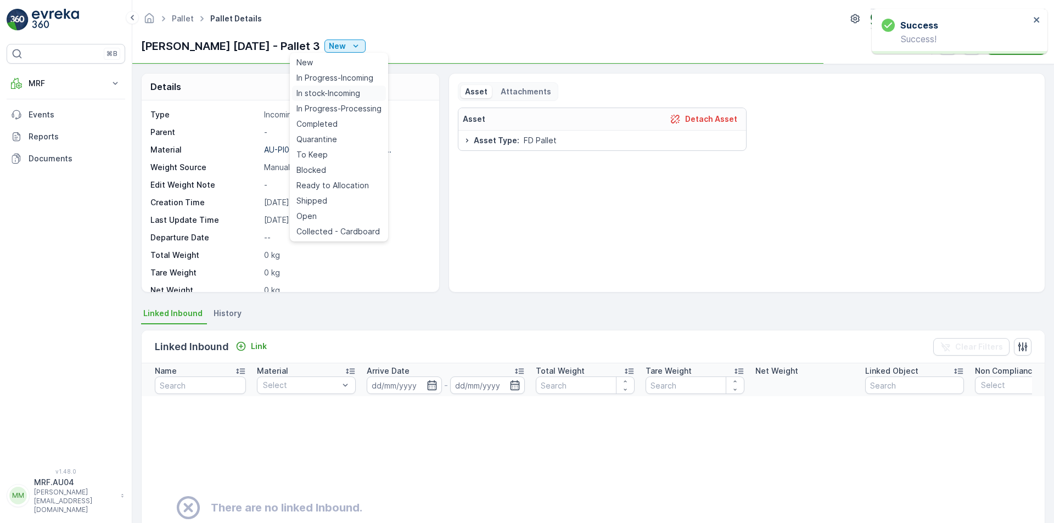
click at [320, 88] on span "In stock-Incoming" at bounding box center [328, 93] width 64 height 11
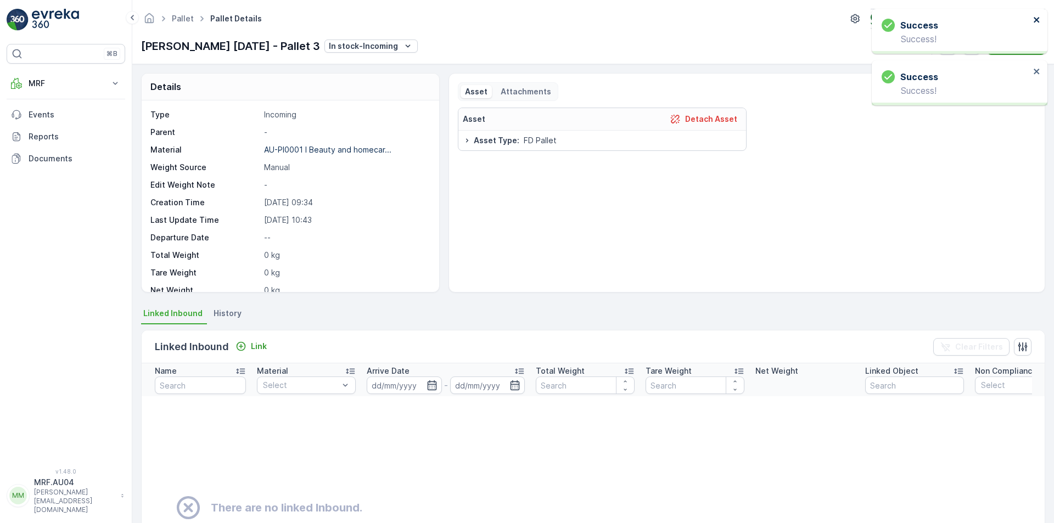
click at [1036, 21] on icon "close" at bounding box center [1036, 19] width 5 height 5
click at [1037, 22] on icon "close" at bounding box center [1037, 19] width 8 height 9
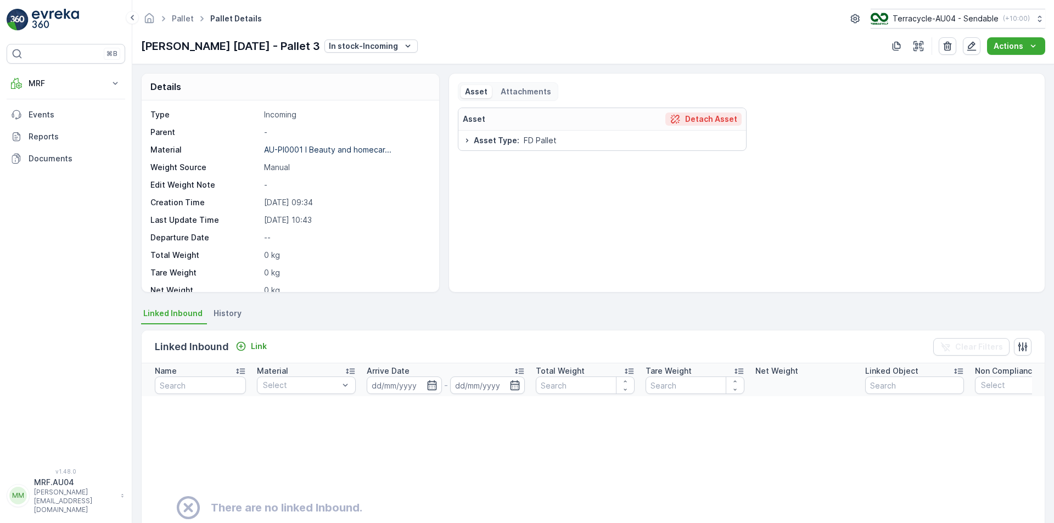
click at [697, 118] on p "Detach Asset" at bounding box center [711, 119] width 52 height 11
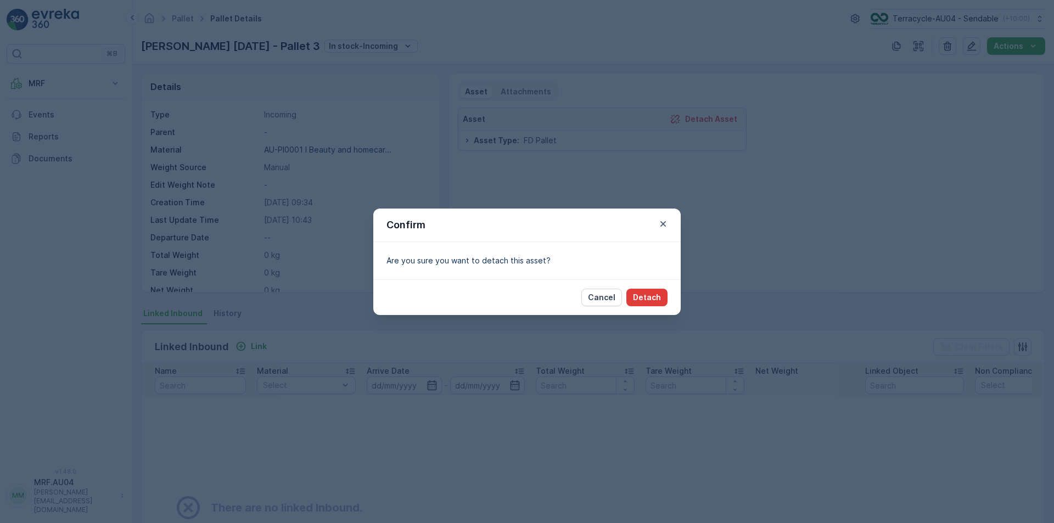
click at [643, 300] on p "Detach" at bounding box center [647, 297] width 28 height 11
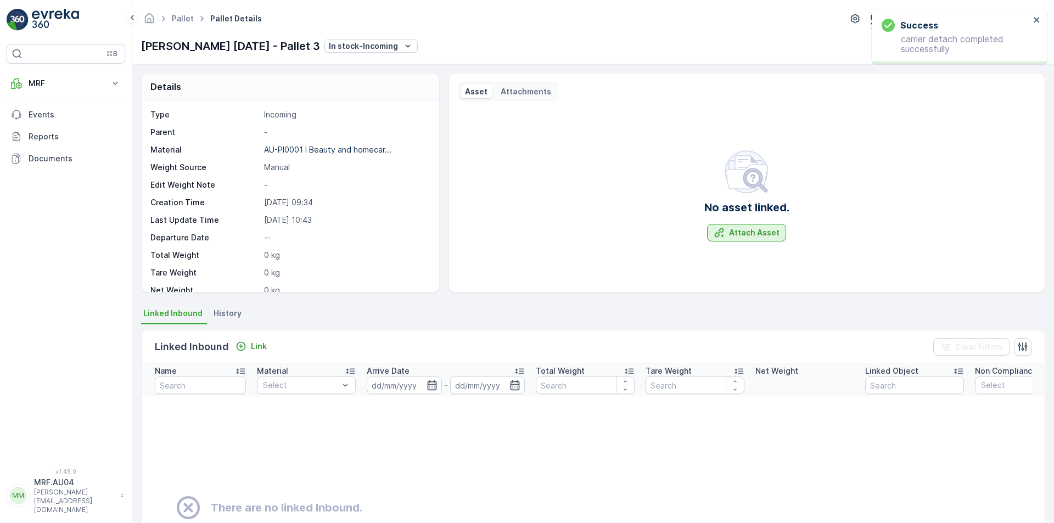
click at [743, 233] on p "Attach Asset" at bounding box center [754, 232] width 50 height 11
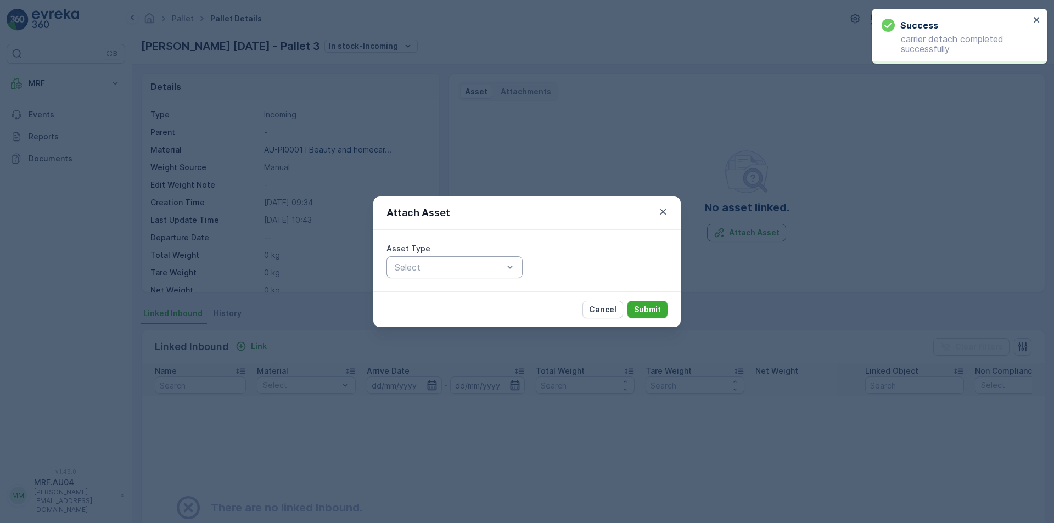
click at [445, 271] on div at bounding box center [449, 267] width 111 height 10
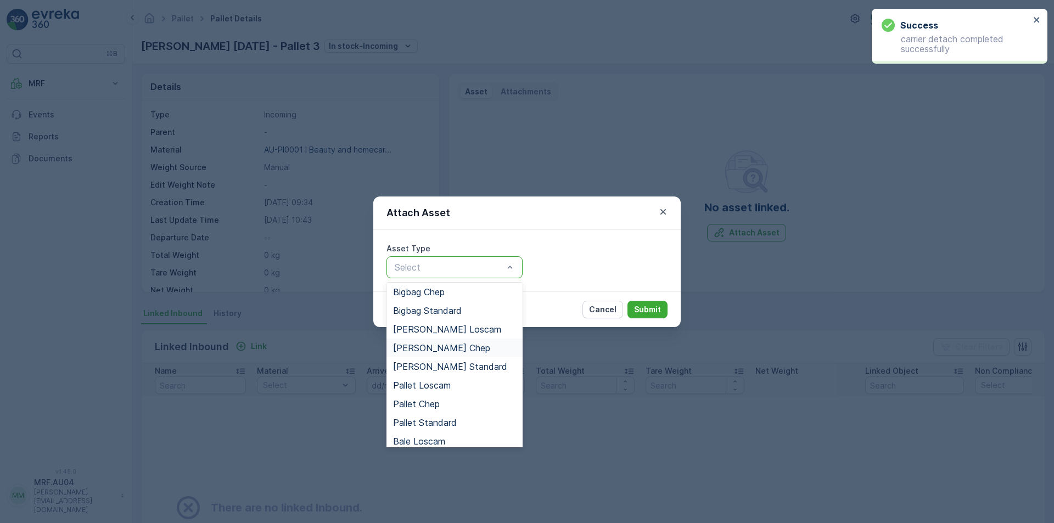
scroll to position [43, 0]
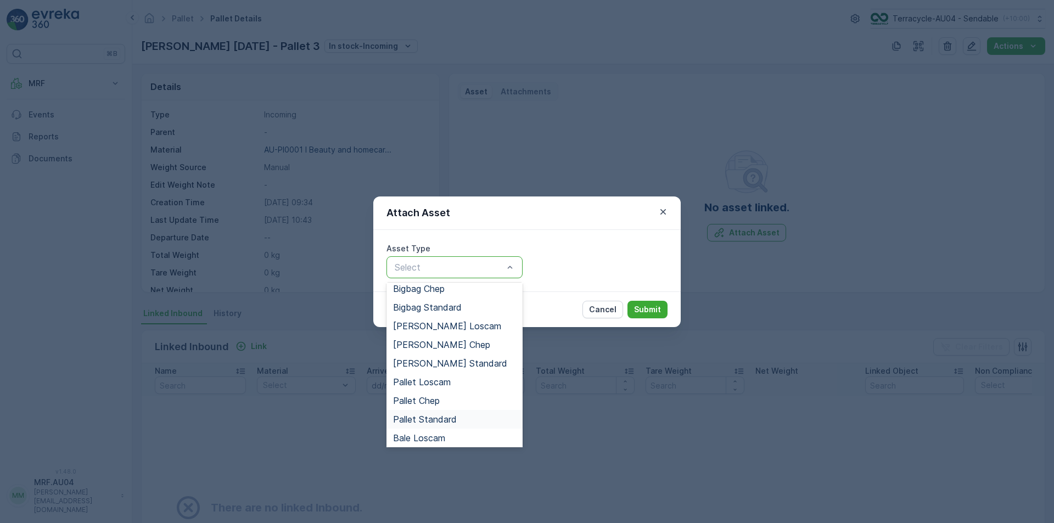
click at [457, 419] on div "Pallet Standard" at bounding box center [454, 419] width 123 height 10
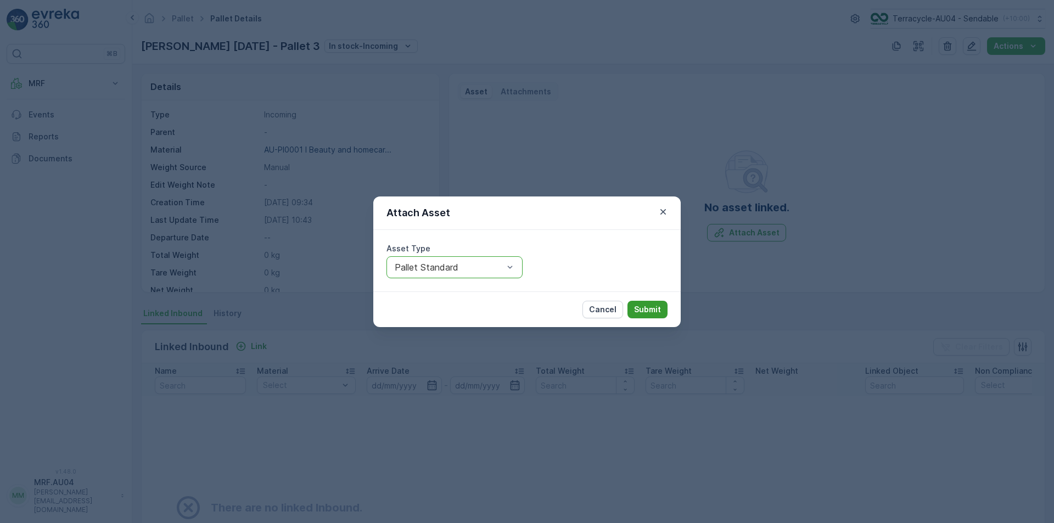
click at [650, 308] on p "Submit" at bounding box center [647, 309] width 27 height 11
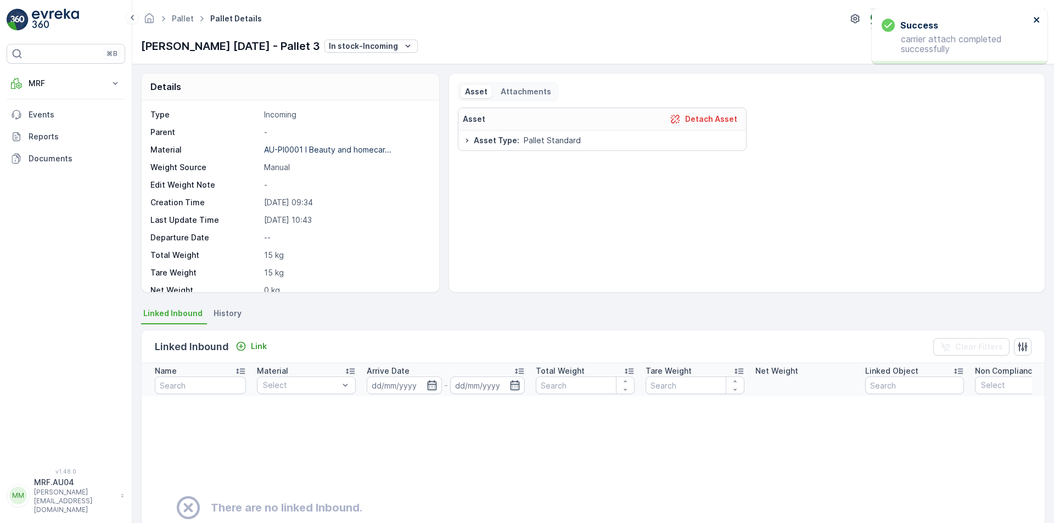
click at [1039, 18] on icon "close" at bounding box center [1037, 19] width 8 height 9
click at [974, 44] on icon "button" at bounding box center [971, 46] width 11 height 11
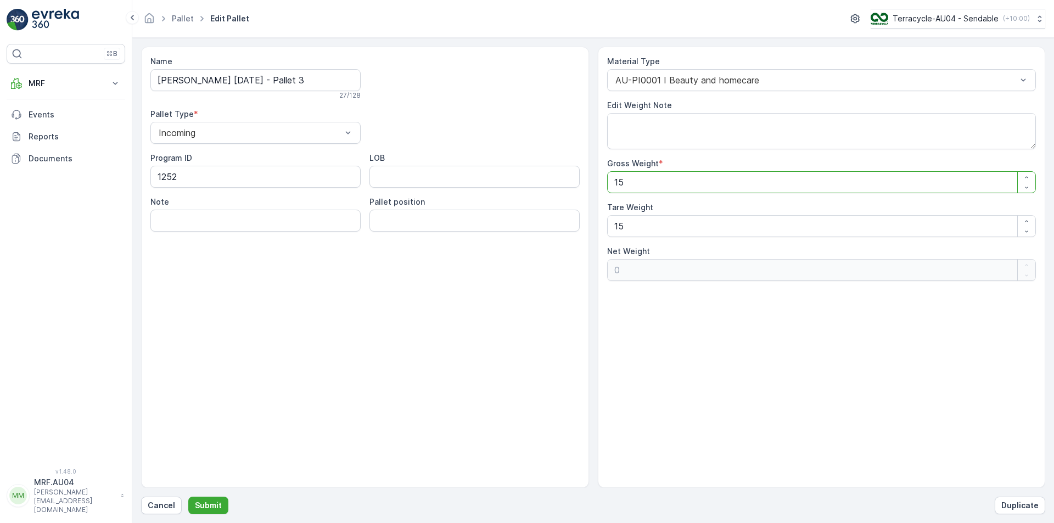
drag, startPoint x: 665, startPoint y: 172, endPoint x: 571, endPoint y: 178, distance: 94.1
click at [571, 178] on div "Name [PERSON_NAME] [DATE] - Pallet 3 27 / 128 Pallet Type * Incoming Program ID…" at bounding box center [593, 267] width 904 height 441
type Weight "2"
type Weight "-13"
type Weight "25"
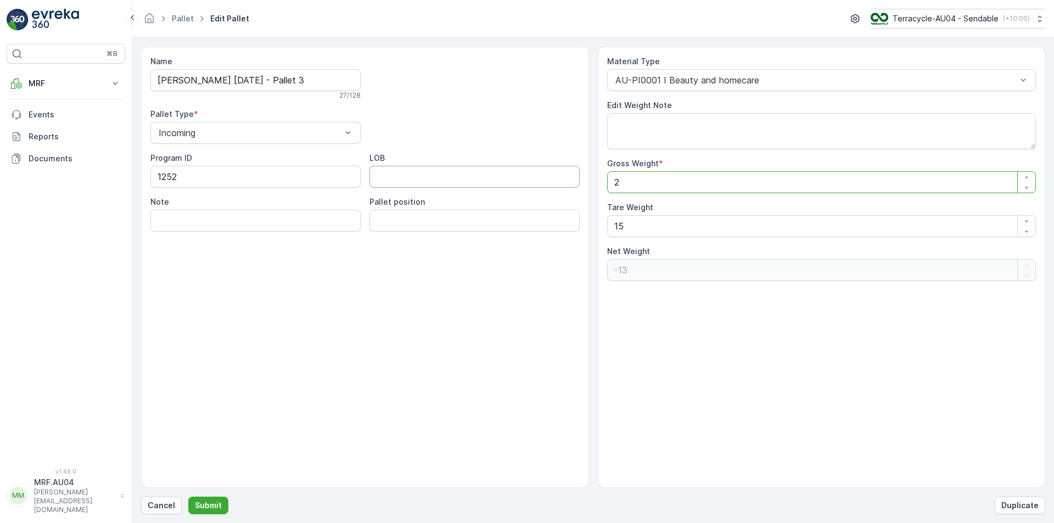
type Weight "10"
type Weight "258"
type Weight "243"
type Weight "258"
click at [200, 509] on p "Submit" at bounding box center [208, 505] width 27 height 11
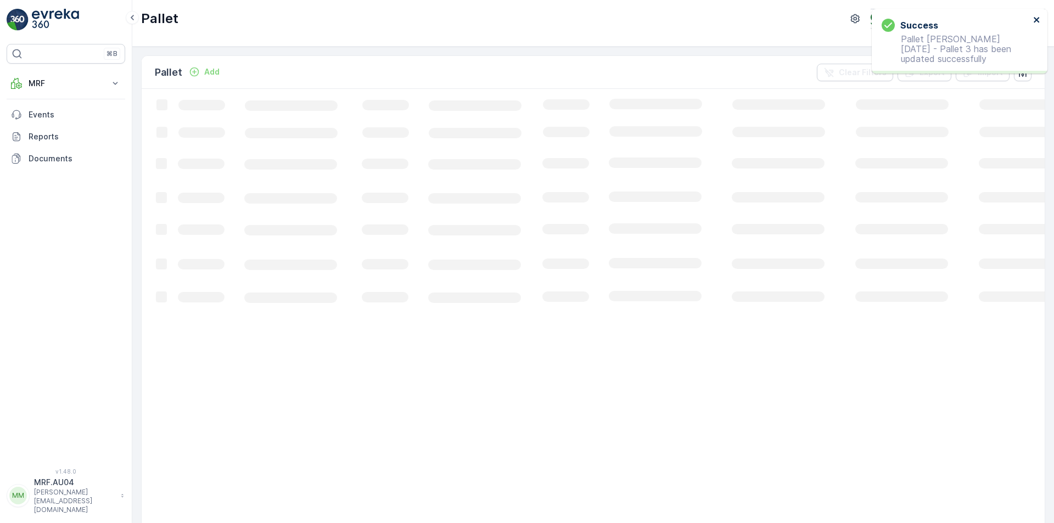
click at [1037, 17] on icon "close" at bounding box center [1037, 19] width 8 height 9
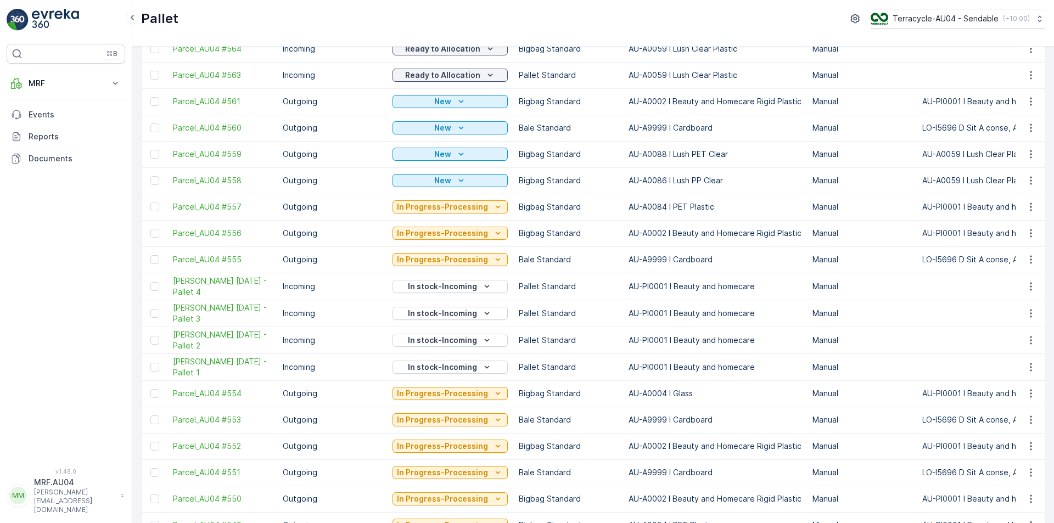
scroll to position [218, 0]
click at [157, 312] on div at bounding box center [154, 312] width 9 height 9
click at [150, 308] on input "checkbox" at bounding box center [150, 308] width 0 height 0
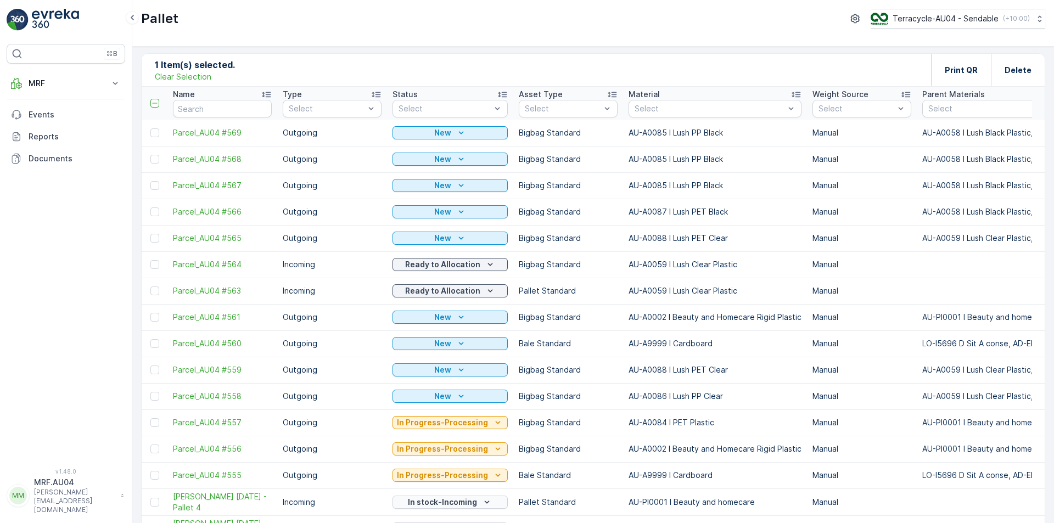
scroll to position [0, 0]
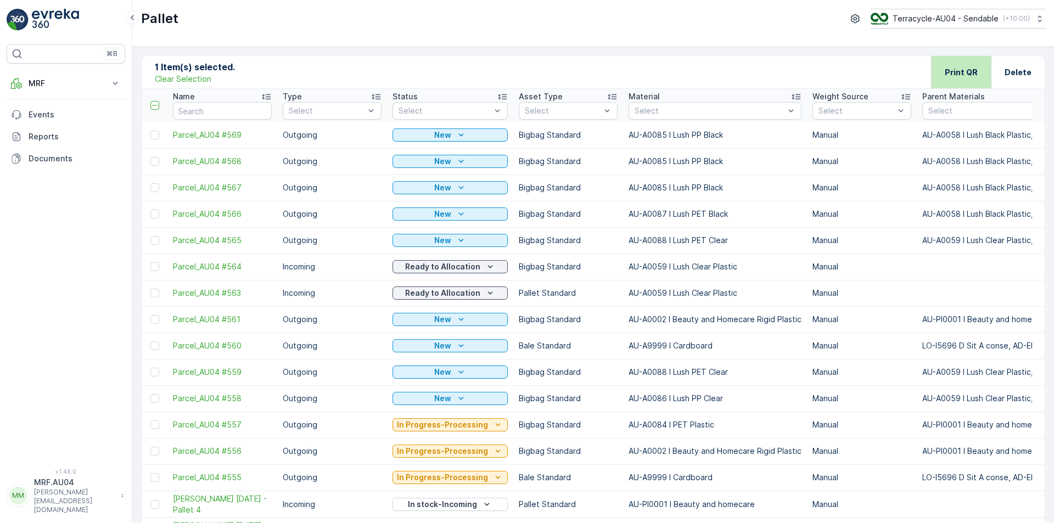
click at [958, 72] on p "Print QR" at bounding box center [961, 72] width 33 height 11
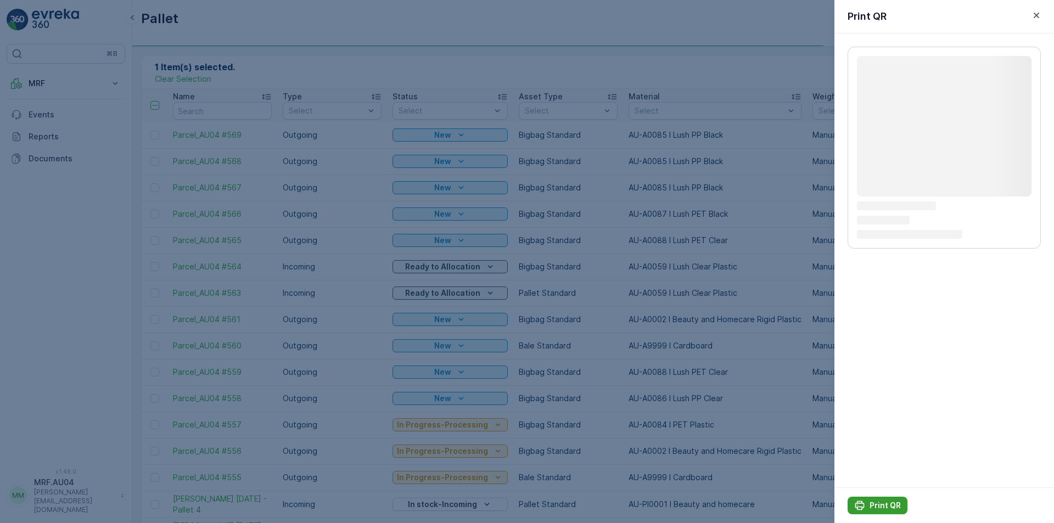
click at [880, 503] on p "Print QR" at bounding box center [884, 505] width 31 height 11
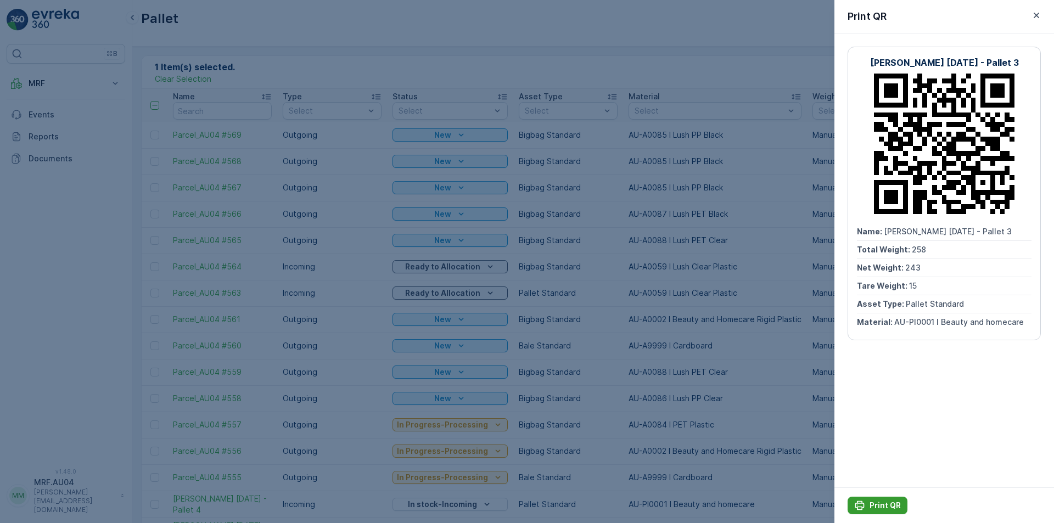
click at [862, 509] on icon "Print QR" at bounding box center [859, 505] width 9 height 9
click at [1039, 17] on icon "button" at bounding box center [1036, 15] width 11 height 11
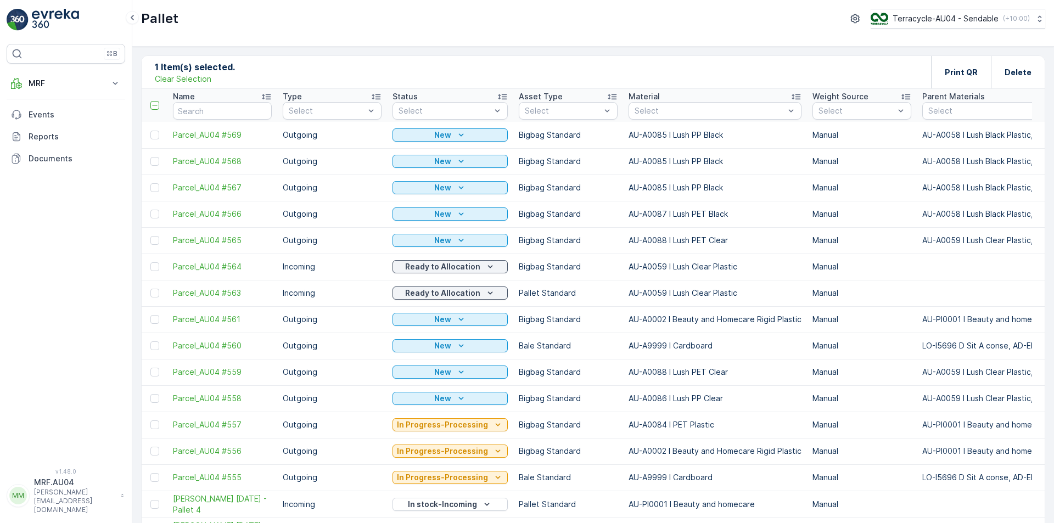
click at [186, 79] on p "Clear Selection" at bounding box center [183, 79] width 57 height 11
click at [1030, 217] on icon "button" at bounding box center [1031, 214] width 2 height 8
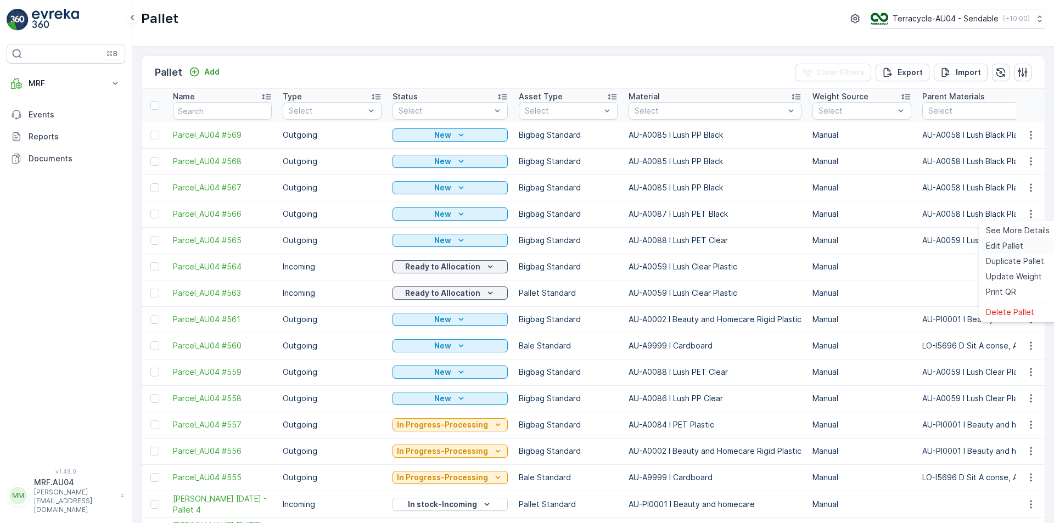
click at [1011, 245] on span "Edit Pallet" at bounding box center [1004, 245] width 37 height 11
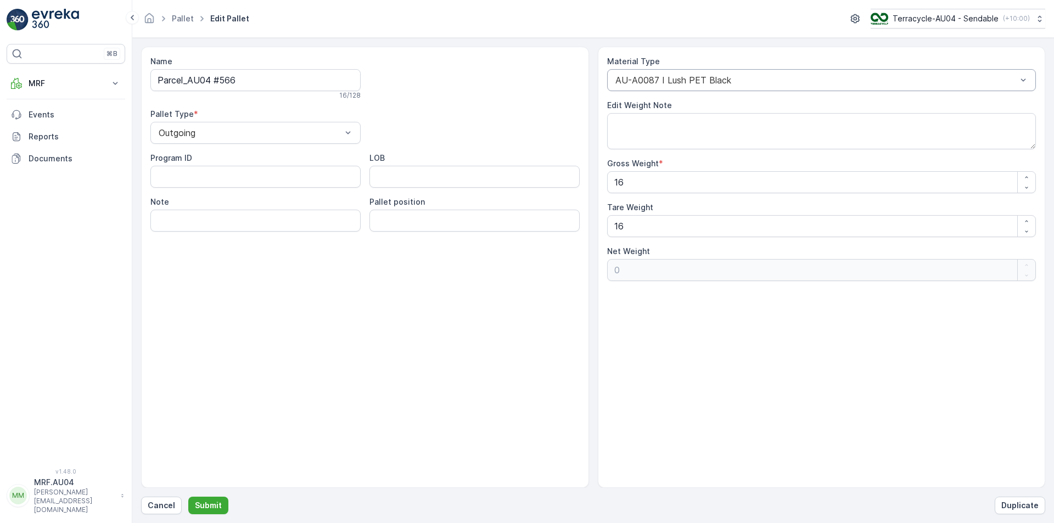
click at [710, 76] on div at bounding box center [816, 80] width 404 height 10
drag, startPoint x: 575, startPoint y: 108, endPoint x: 548, endPoint y: 108, distance: 26.9
click at [557, 108] on div "Name Parcel_AU04 #566 16 / 128 Pallet Type * Outgoing Program ID LOB Note Palle…" at bounding box center [593, 267] width 904 height 441
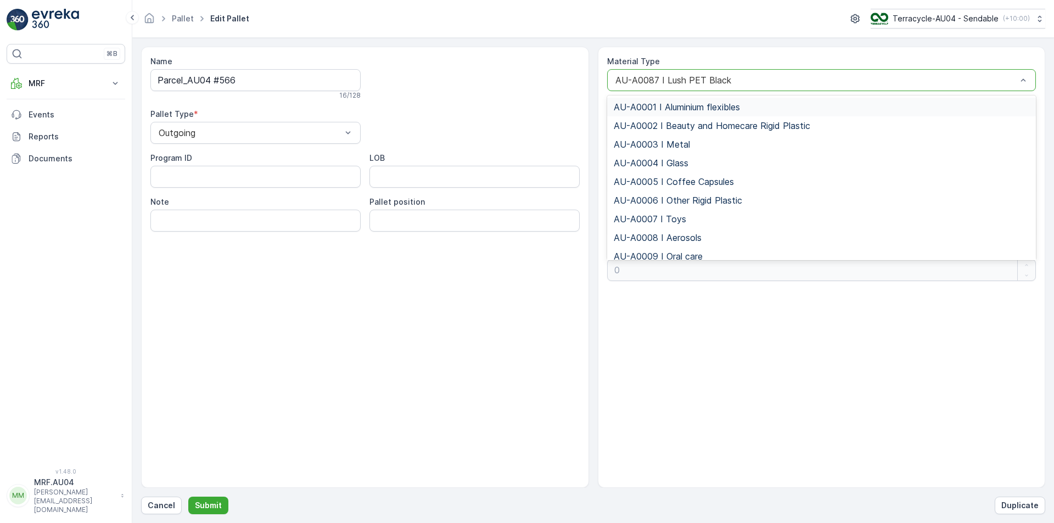
type input "I"
type input "LUSH"
click at [700, 199] on span "AU-A0085 I Lush PP Black" at bounding box center [669, 200] width 111 height 10
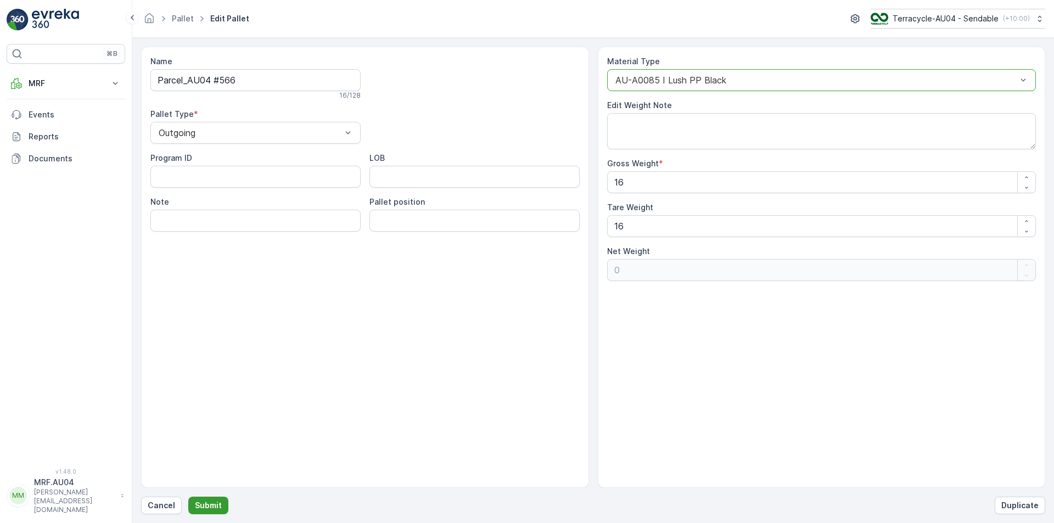
click at [216, 499] on button "Submit" at bounding box center [208, 506] width 40 height 18
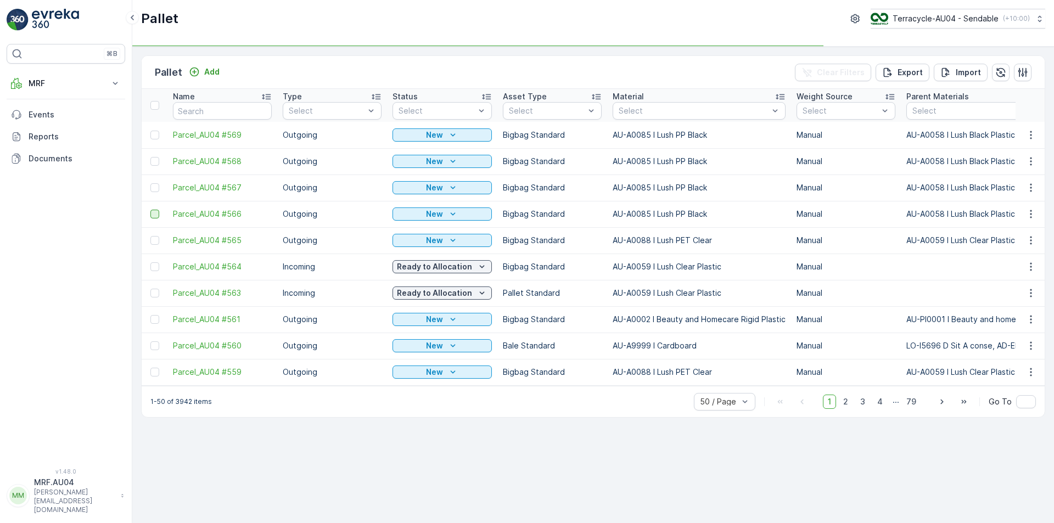
click at [153, 218] on div at bounding box center [154, 214] width 9 height 9
click at [150, 210] on input "checkbox" at bounding box center [150, 210] width 0 height 0
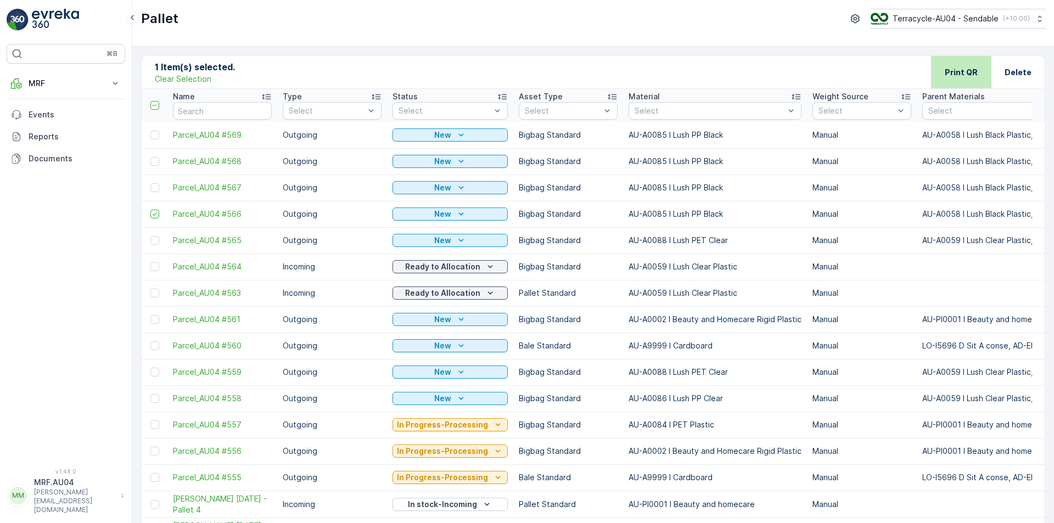
click at [948, 71] on p "Print QR" at bounding box center [961, 72] width 33 height 11
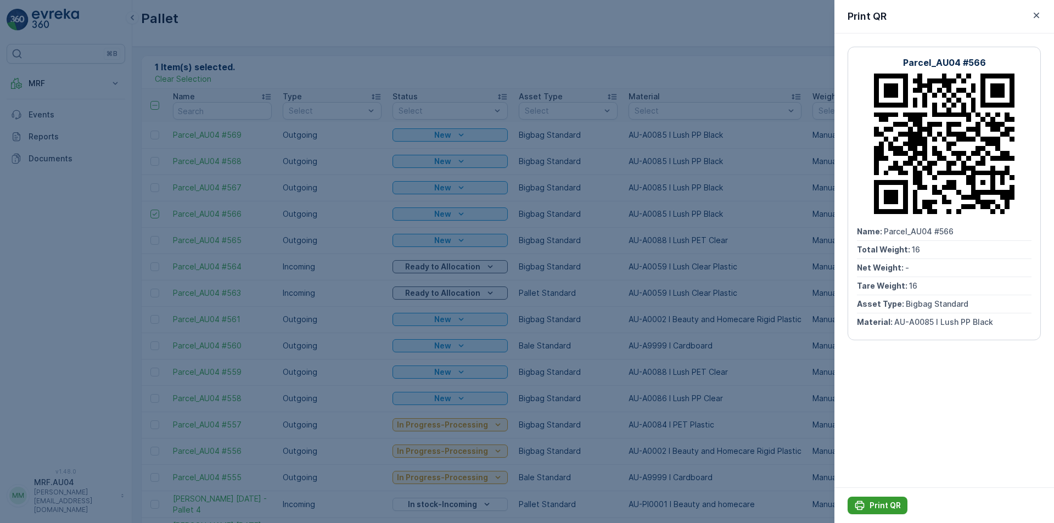
click at [895, 507] on p "Print QR" at bounding box center [884, 505] width 31 height 11
